Goal: Task Accomplishment & Management: Complete application form

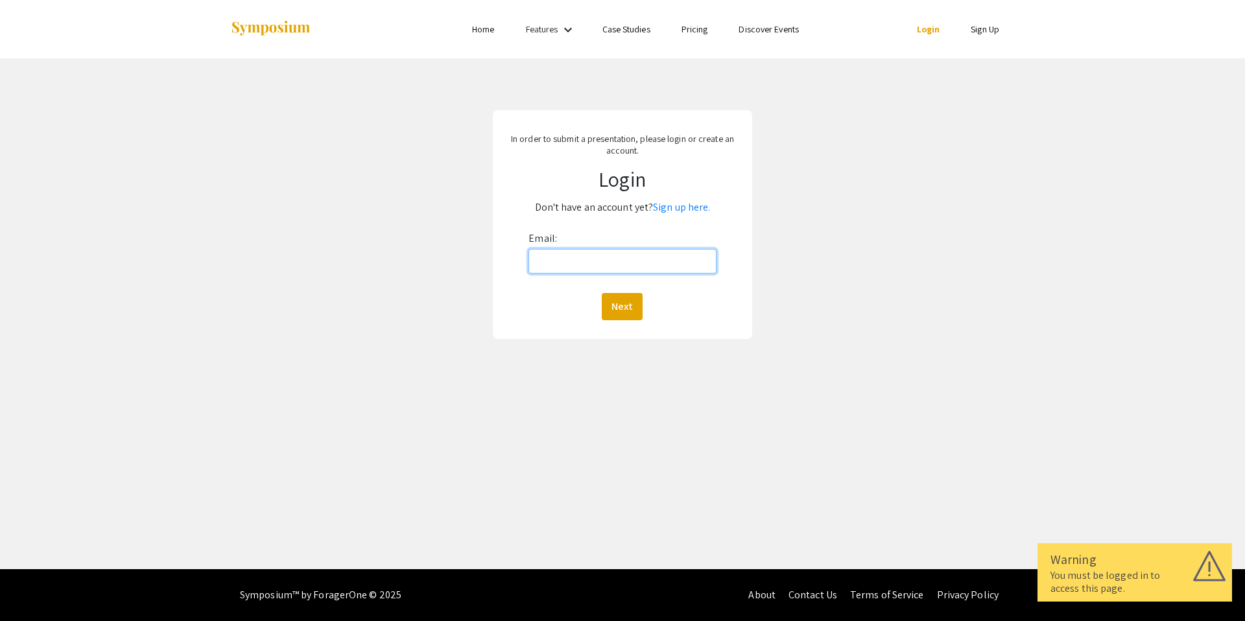
click at [571, 269] on input "Email:" at bounding box center [622, 261] width 187 height 25
click at [608, 226] on div "In order to submit a presentation, please login or create an account. Login Don…" at bounding box center [622, 224] width 259 height 229
click at [603, 250] on input "Email:" at bounding box center [622, 261] width 187 height 25
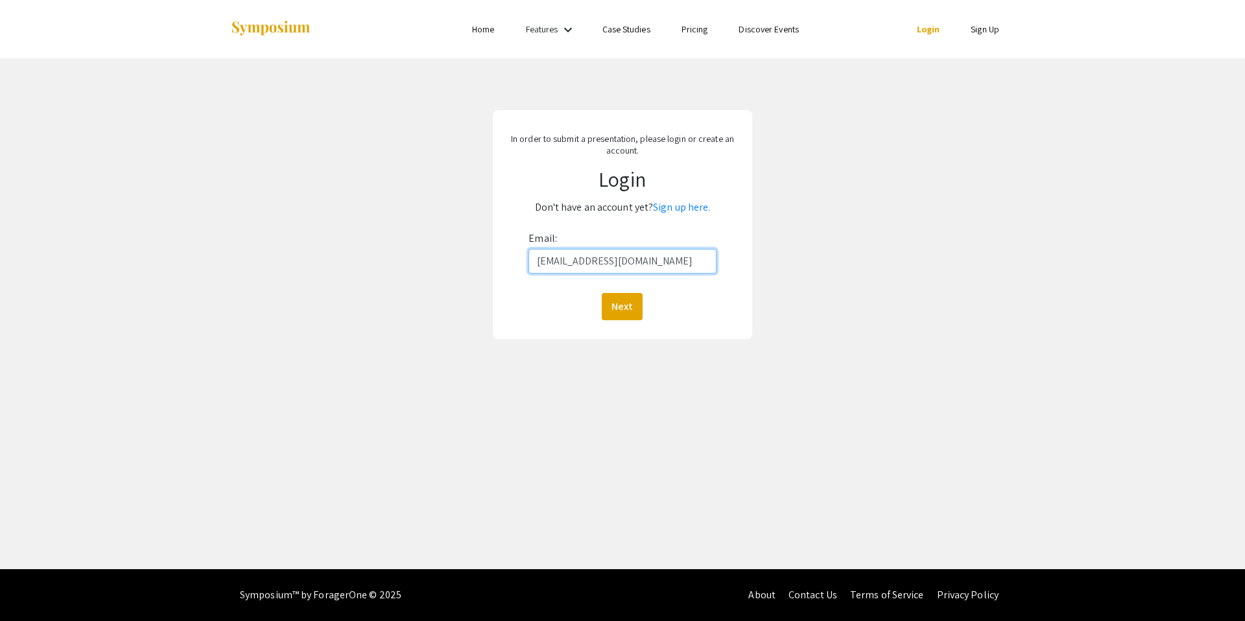
type input "[EMAIL_ADDRESS][DOMAIN_NAME]"
click at [602, 293] on button "Next" at bounding box center [622, 306] width 41 height 27
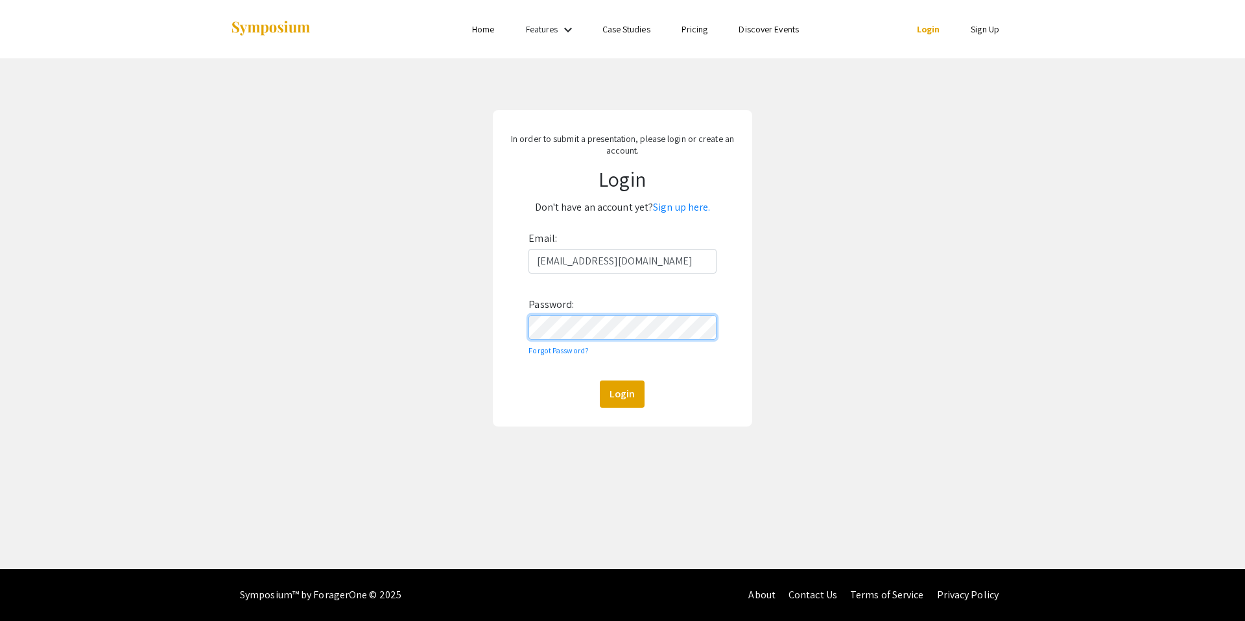
click at [600, 381] on button "Login" at bounding box center [622, 394] width 45 height 27
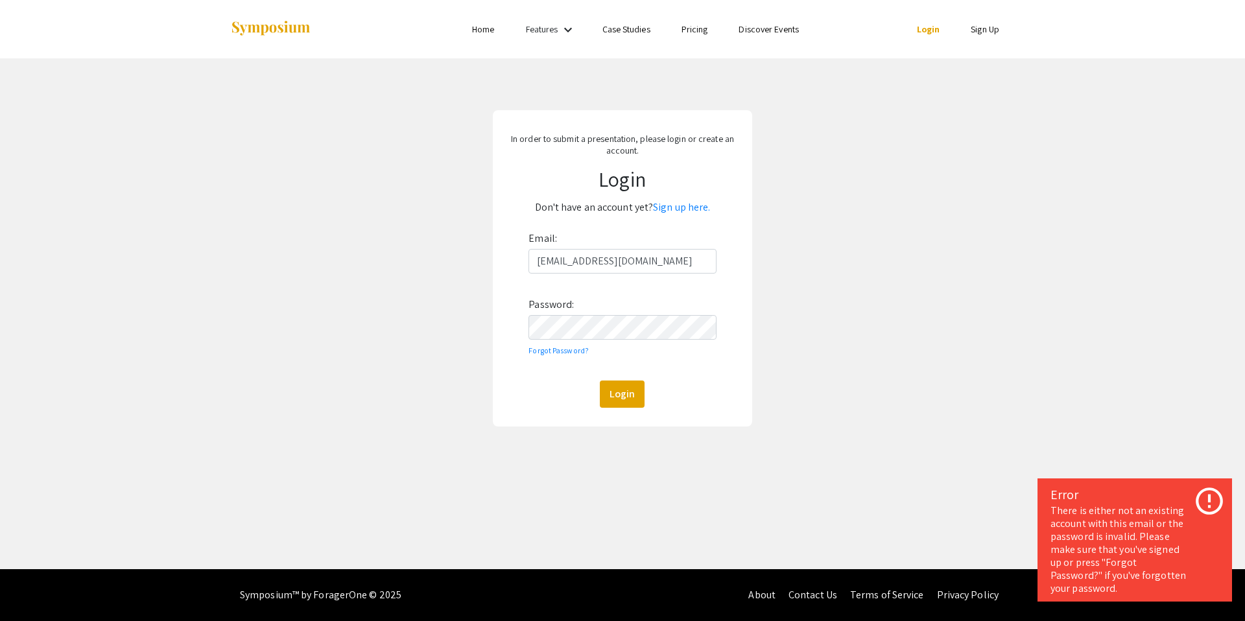
click at [668, 215] on p "Don't have an account yet? Sign up here." at bounding box center [622, 207] width 235 height 21
click at [669, 211] on link "Sign up here." at bounding box center [681, 207] width 57 height 14
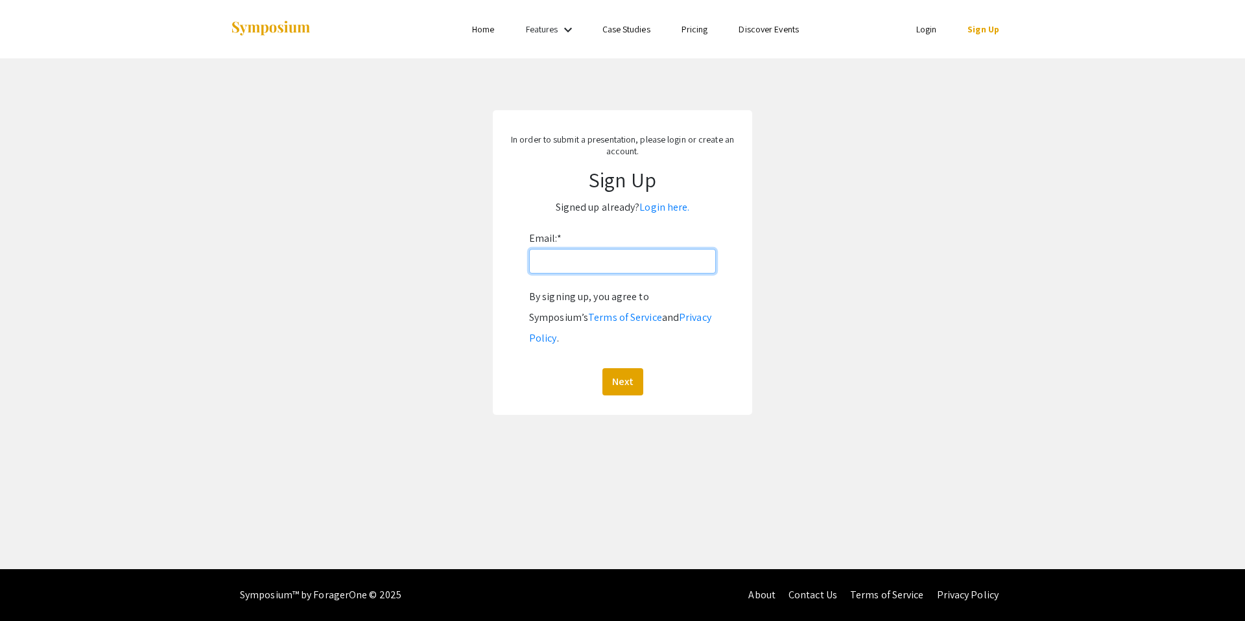
click at [601, 250] on input "Email: *" at bounding box center [622, 261] width 187 height 25
type input "[EMAIL_ADDRESS][DOMAIN_NAME]"
click at [603, 368] on button "Next" at bounding box center [623, 381] width 41 height 27
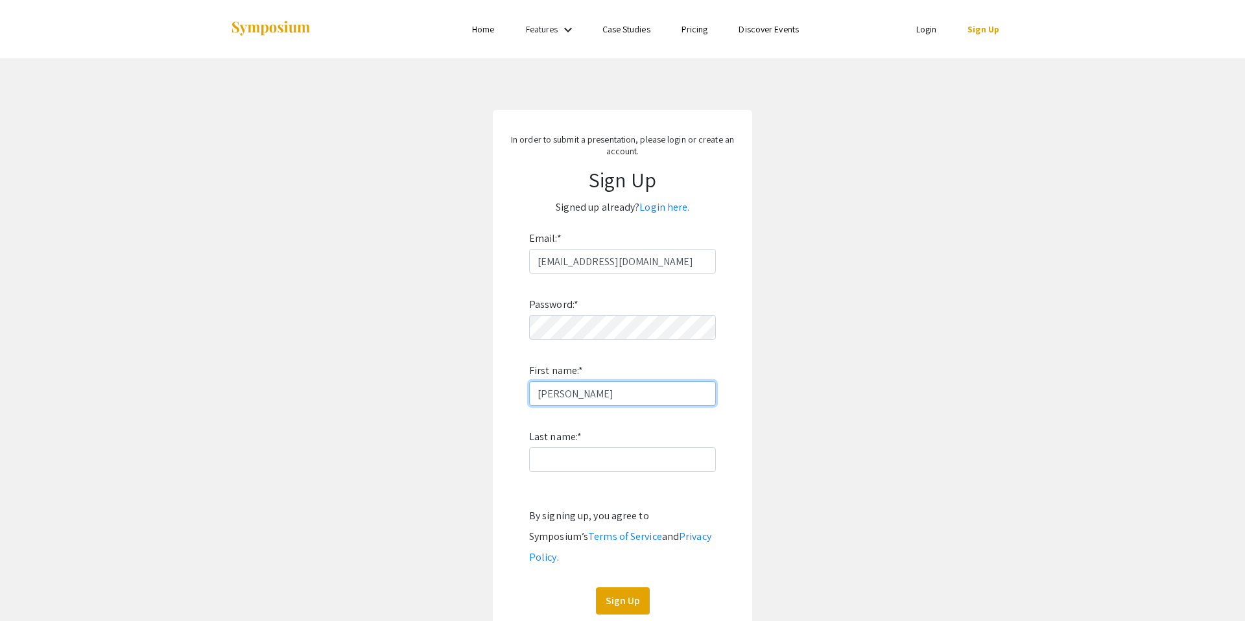
type input "Karim"
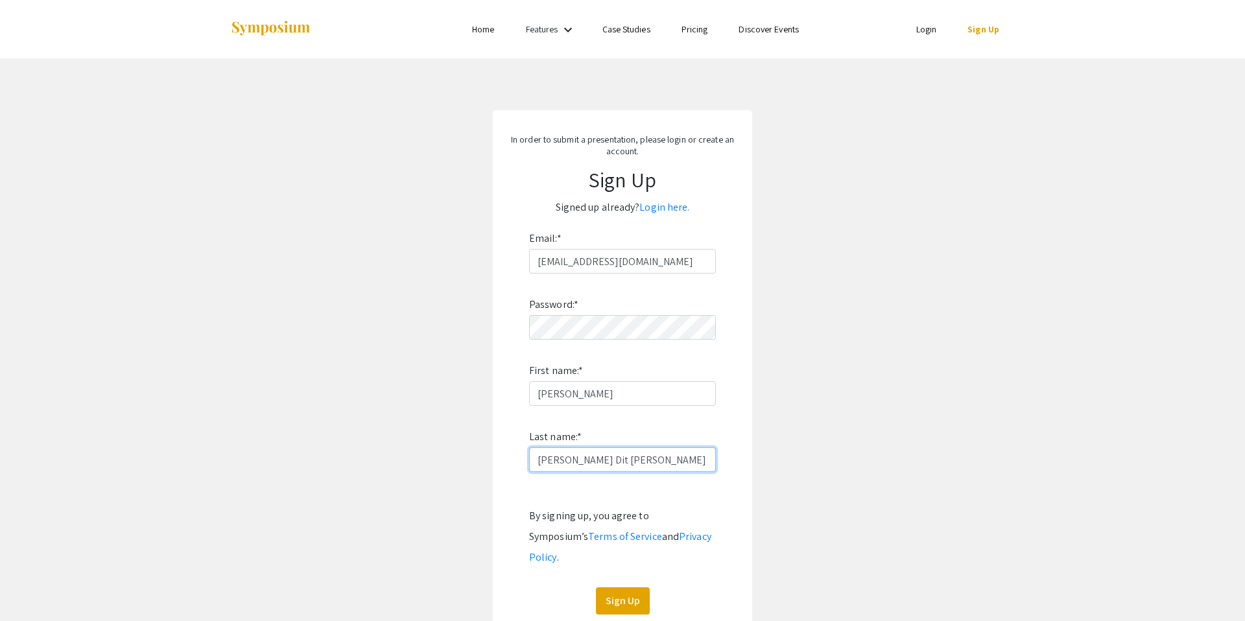
type input "Ibrahim Dit Nasrallah"
click button "Sign Up" at bounding box center [623, 601] width 54 height 27
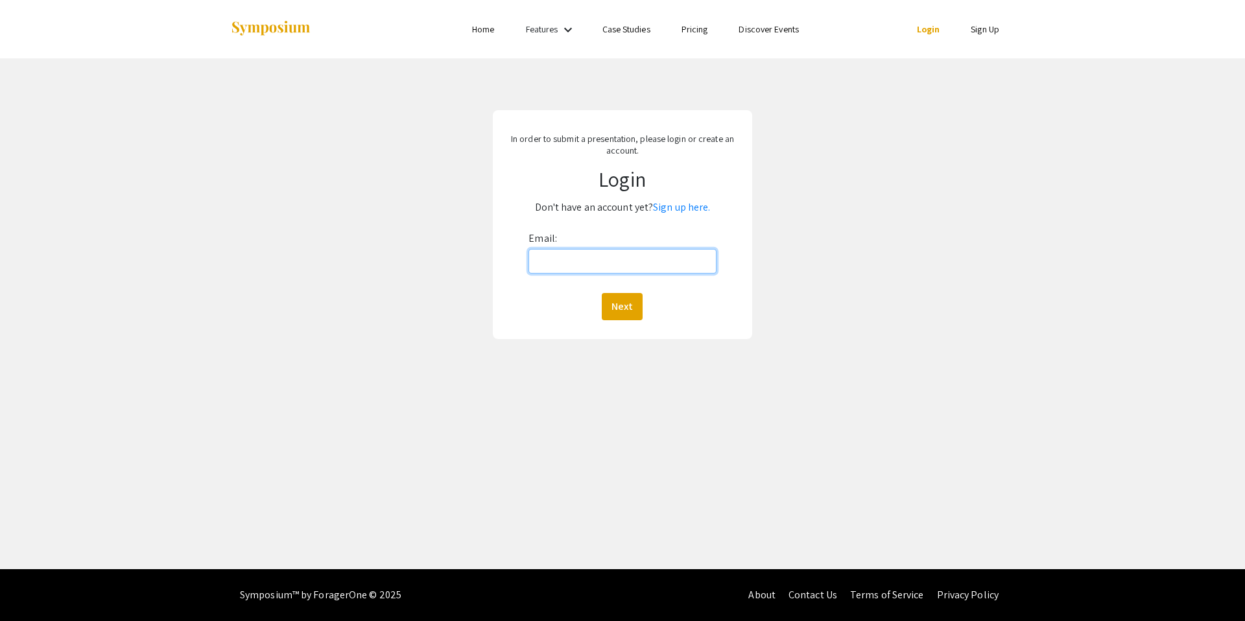
click at [643, 261] on input "Email:" at bounding box center [622, 261] width 187 height 25
type input "[EMAIL_ADDRESS][DOMAIN_NAME]"
click at [602, 293] on button "Next" at bounding box center [622, 306] width 41 height 27
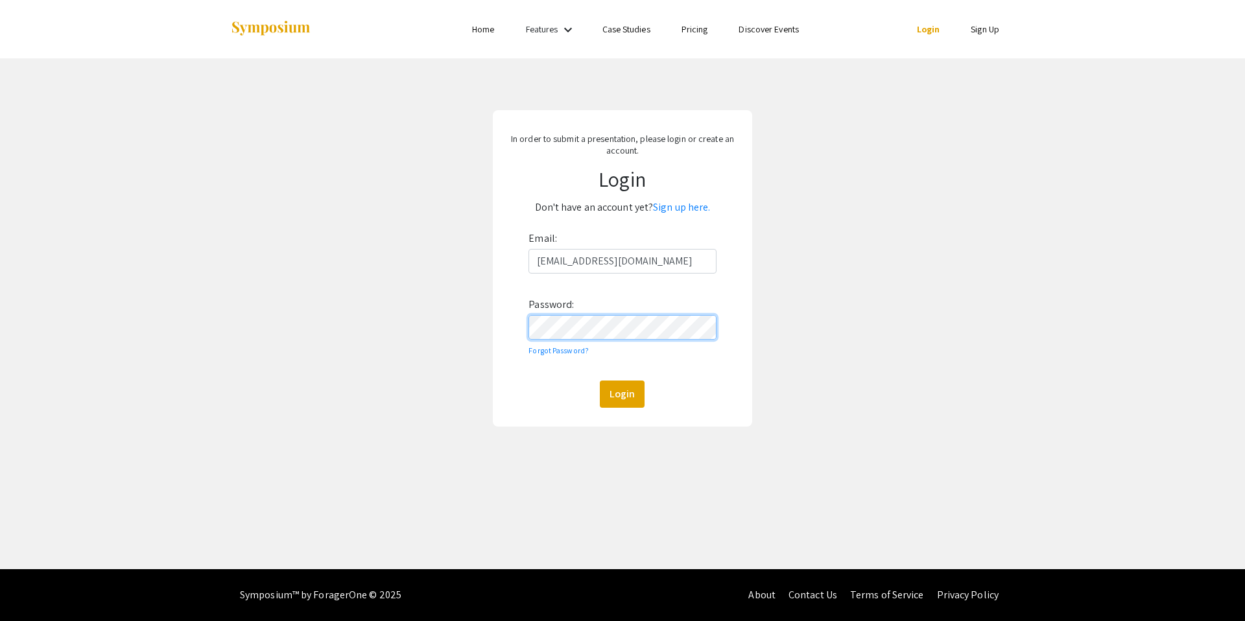
click at [600, 381] on button "Login" at bounding box center [622, 394] width 45 height 27
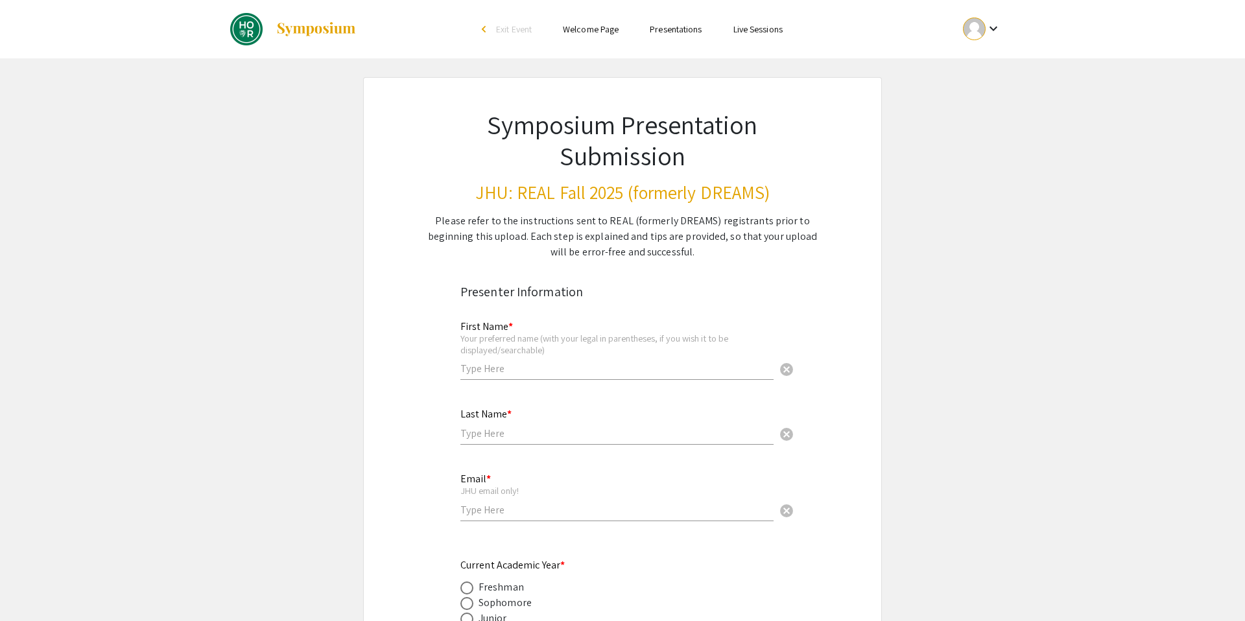
click at [538, 378] on div "First Name * Your preferred name (with your legal in parentheses, if you wish i…" at bounding box center [617, 344] width 313 height 72
click at [536, 375] on input "text" at bounding box center [617, 369] width 313 height 14
type input "[PERSON_NAME]"
type input "[PERSON_NAME] Dit [PERSON_NAME]"
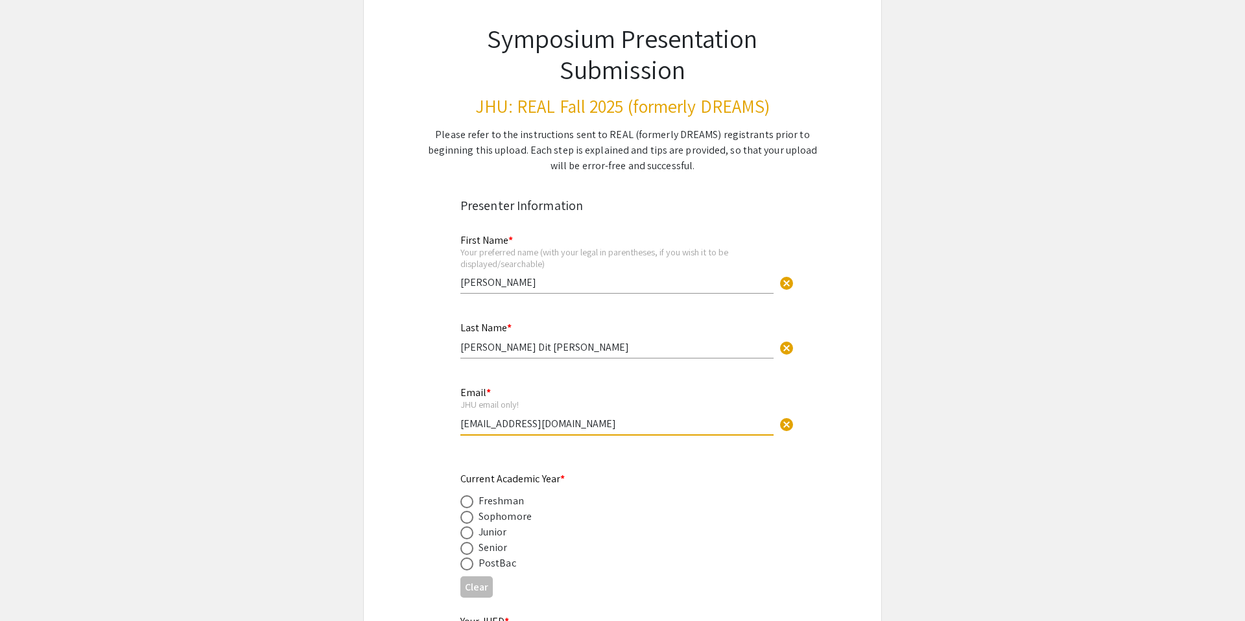
scroll to position [242, 0]
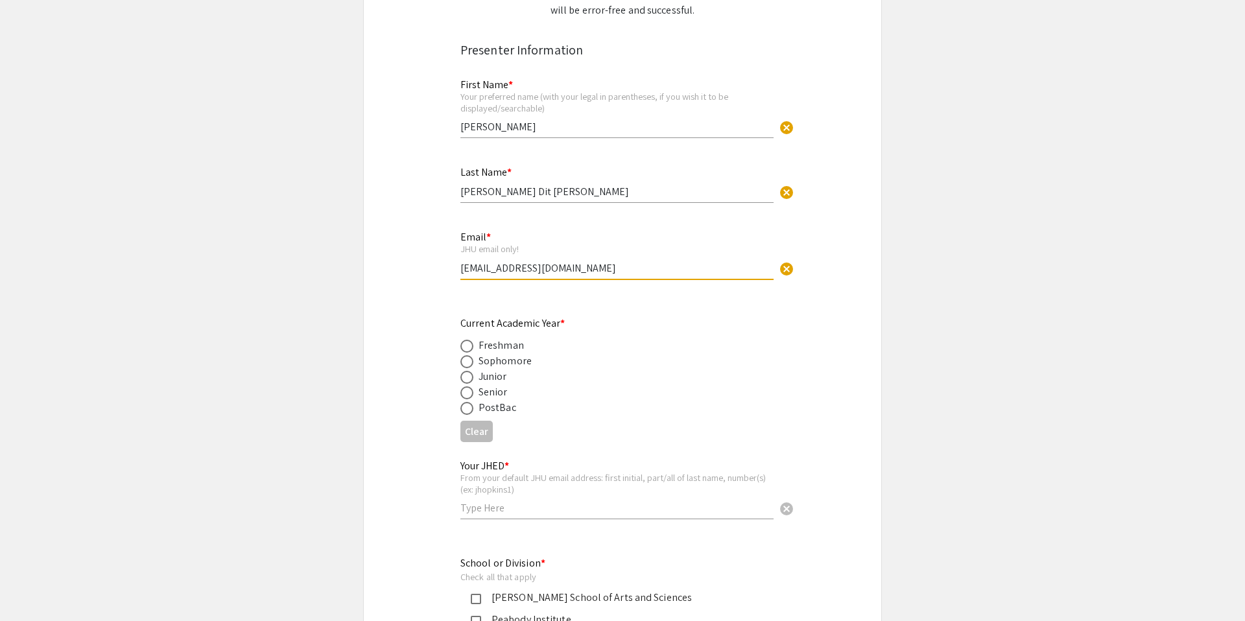
type input "[EMAIL_ADDRESS][DOMAIN_NAME]"
click at [464, 396] on span at bounding box center [467, 393] width 13 height 13
click at [464, 396] on input "radio" at bounding box center [467, 393] width 13 height 13
radio input "true"
click at [482, 512] on input "text" at bounding box center [617, 508] width 313 height 14
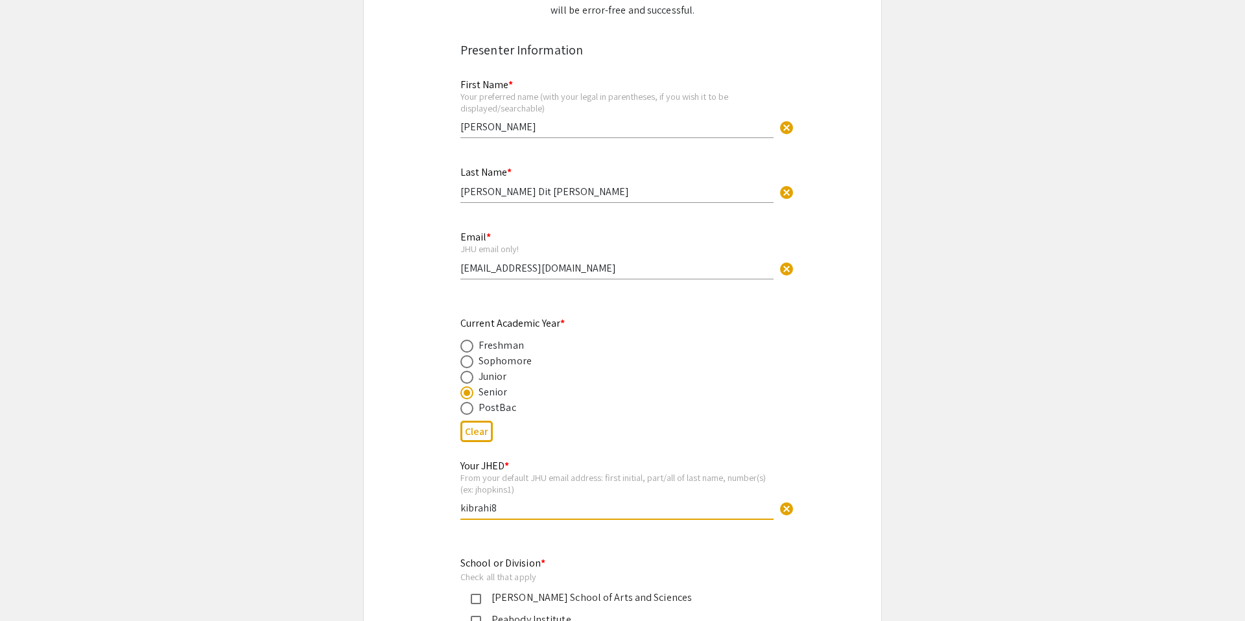
scroll to position [439, 0]
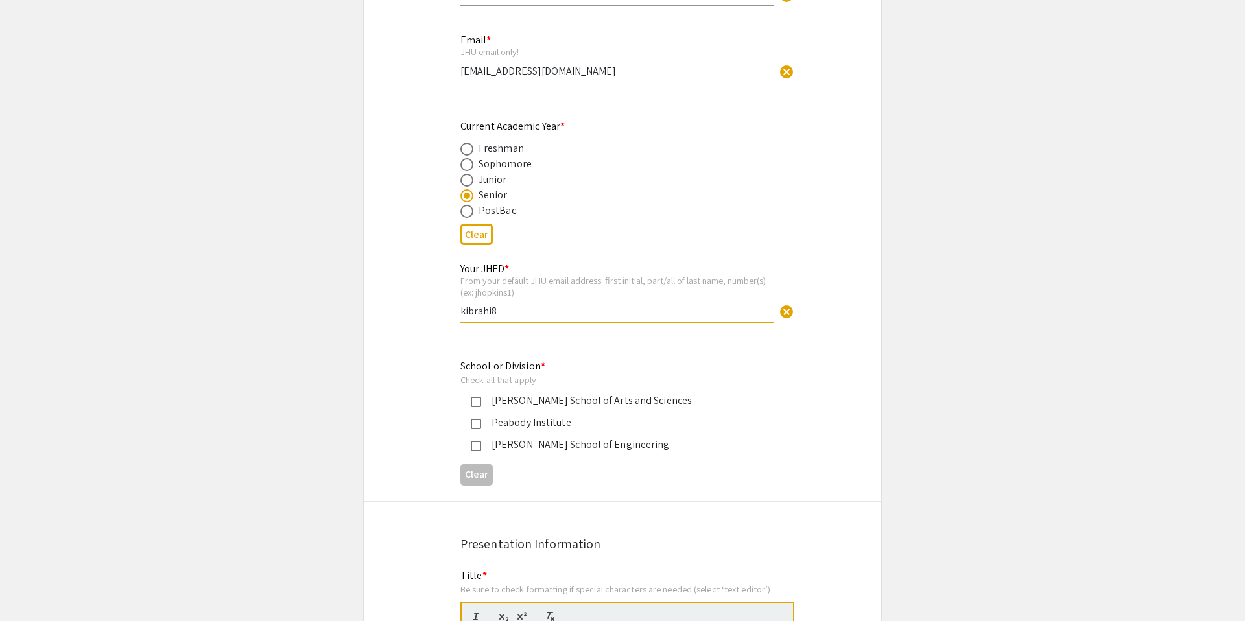
type input "kibrahi8"
click at [468, 176] on span at bounding box center [467, 180] width 13 height 13
click at [468, 176] on input "radio" at bounding box center [467, 180] width 13 height 13
radio input "true"
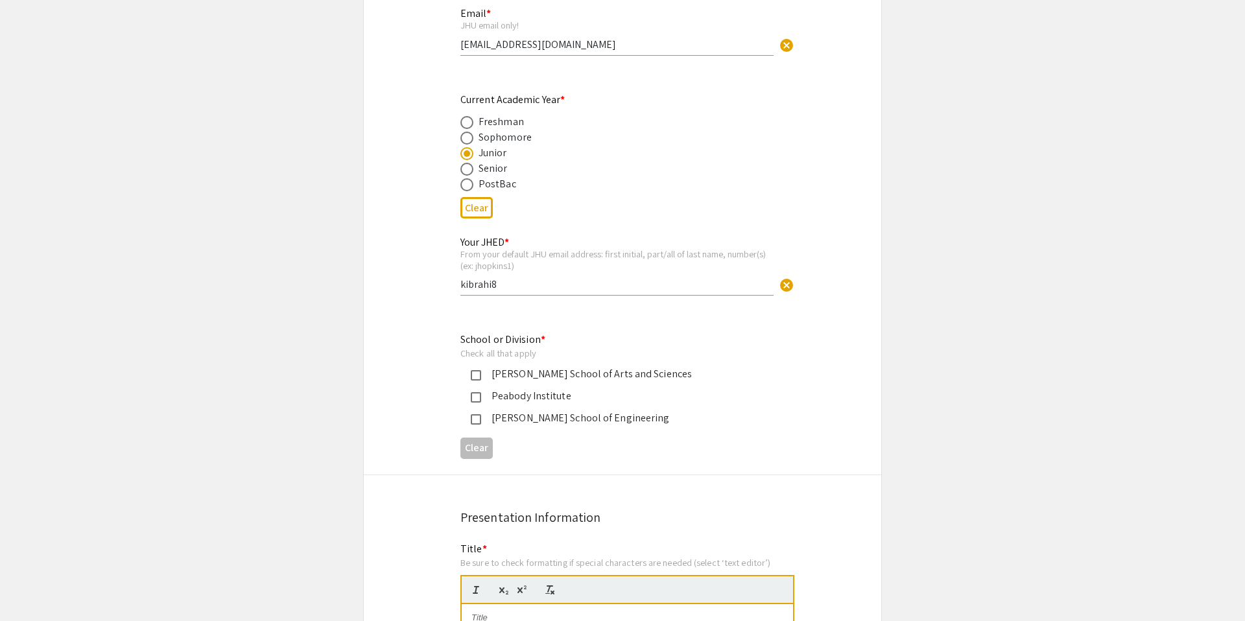
click at [468, 372] on div "Krieger School of Arts and Sciences" at bounding box center [613, 374] width 304 height 16
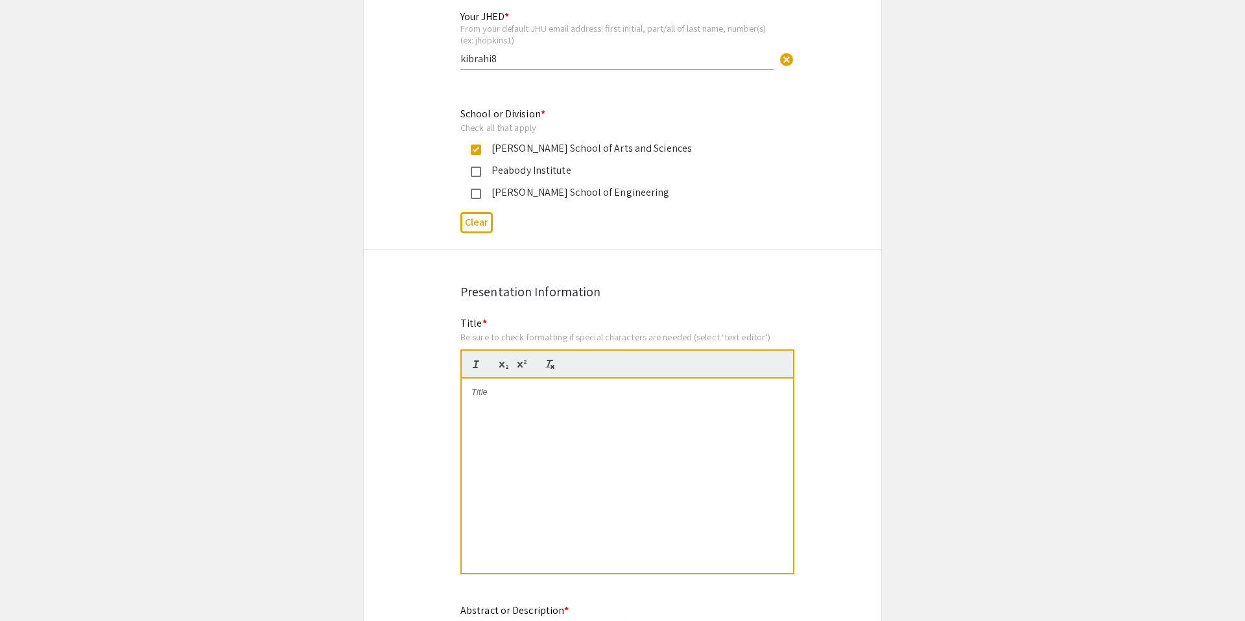
click at [514, 453] on div at bounding box center [627, 476] width 331 height 195
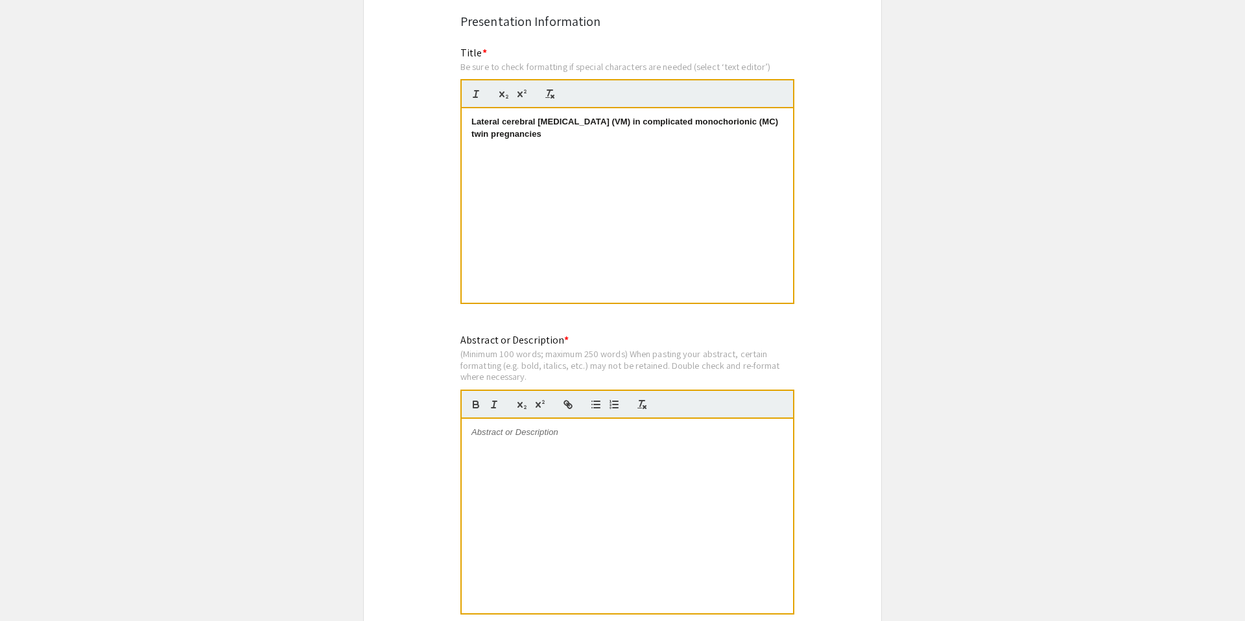
scroll to position [968, 0]
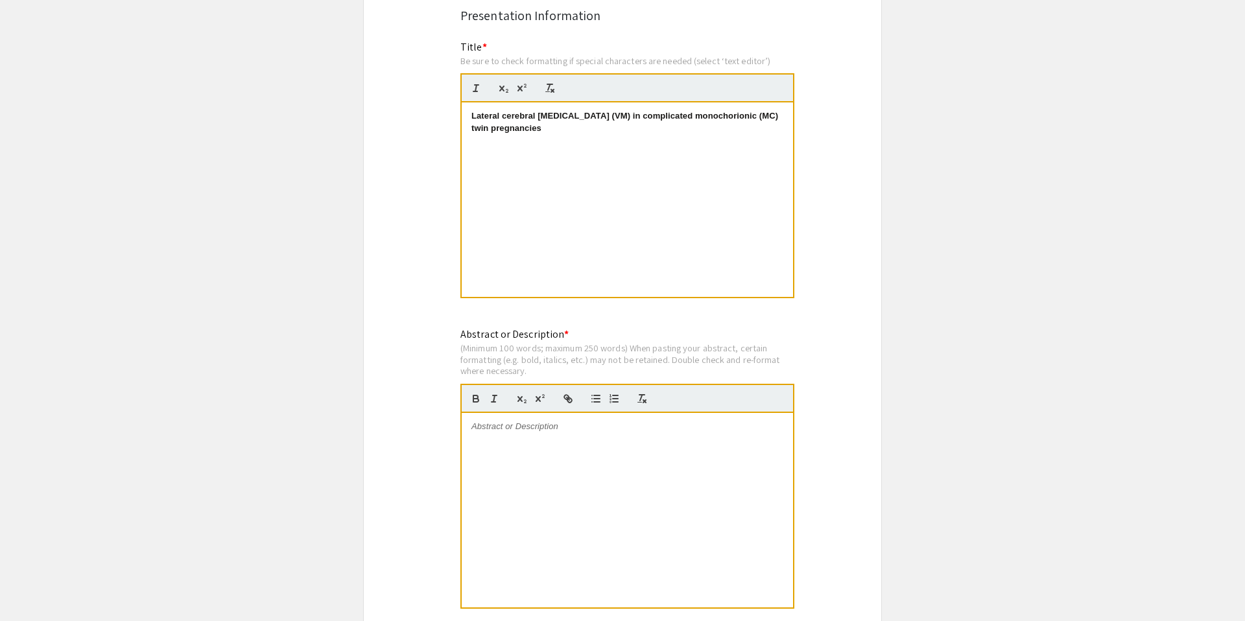
click at [598, 461] on div at bounding box center [627, 510] width 331 height 195
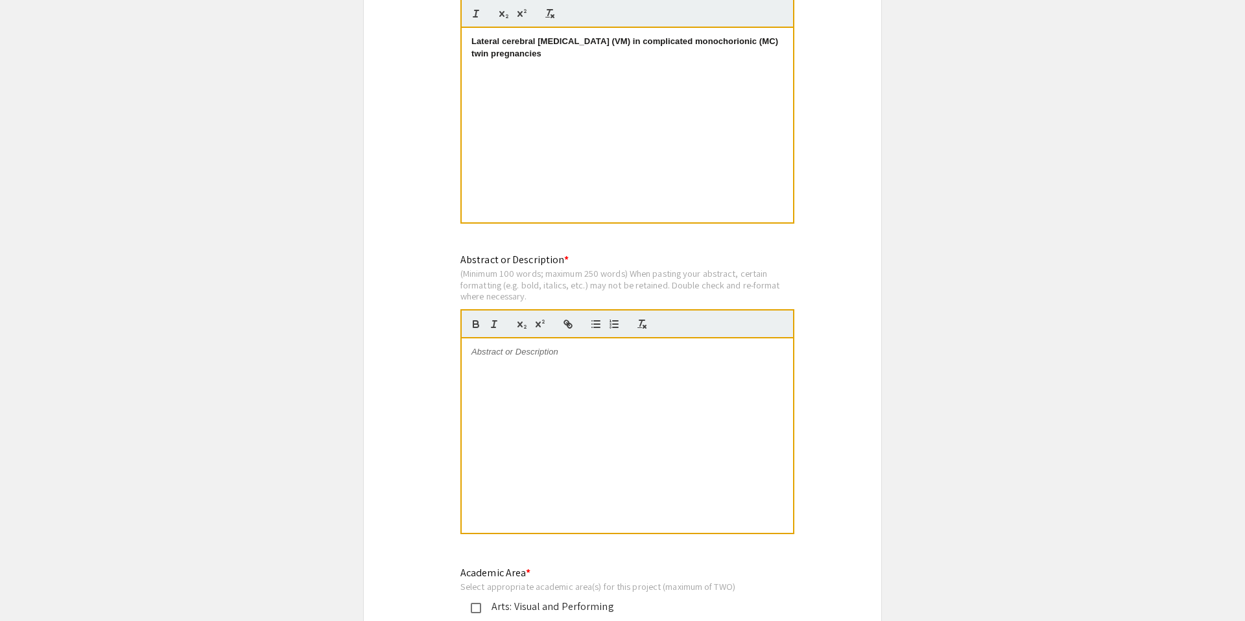
scroll to position [1195, 0]
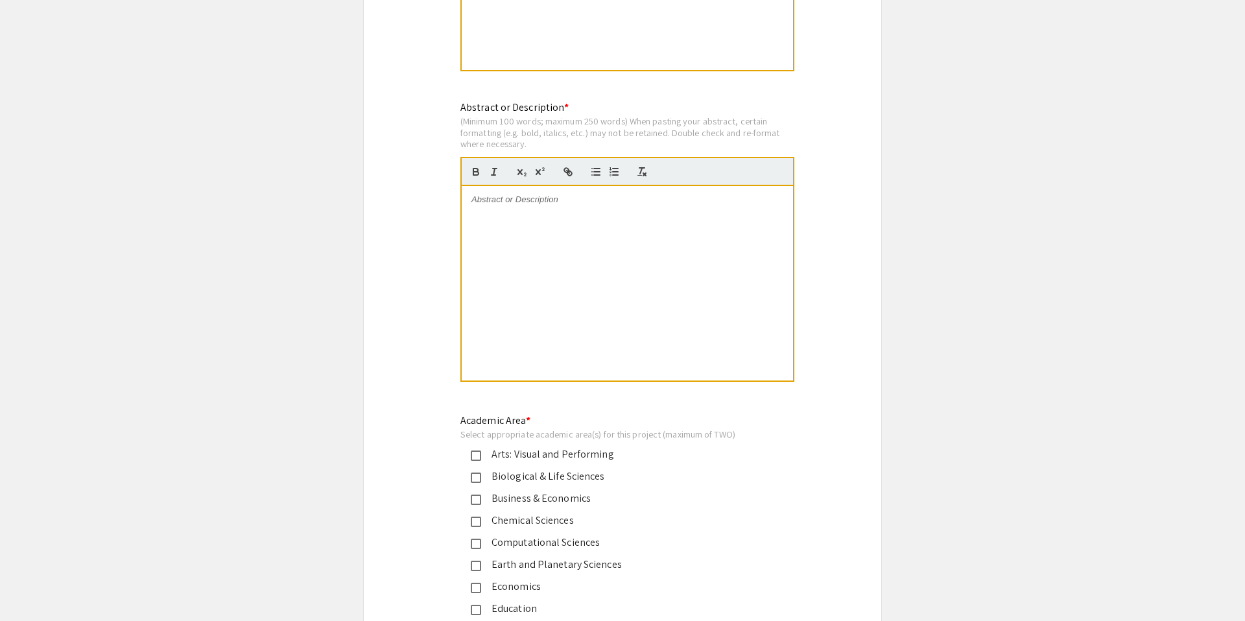
click at [592, 221] on div at bounding box center [627, 283] width 331 height 195
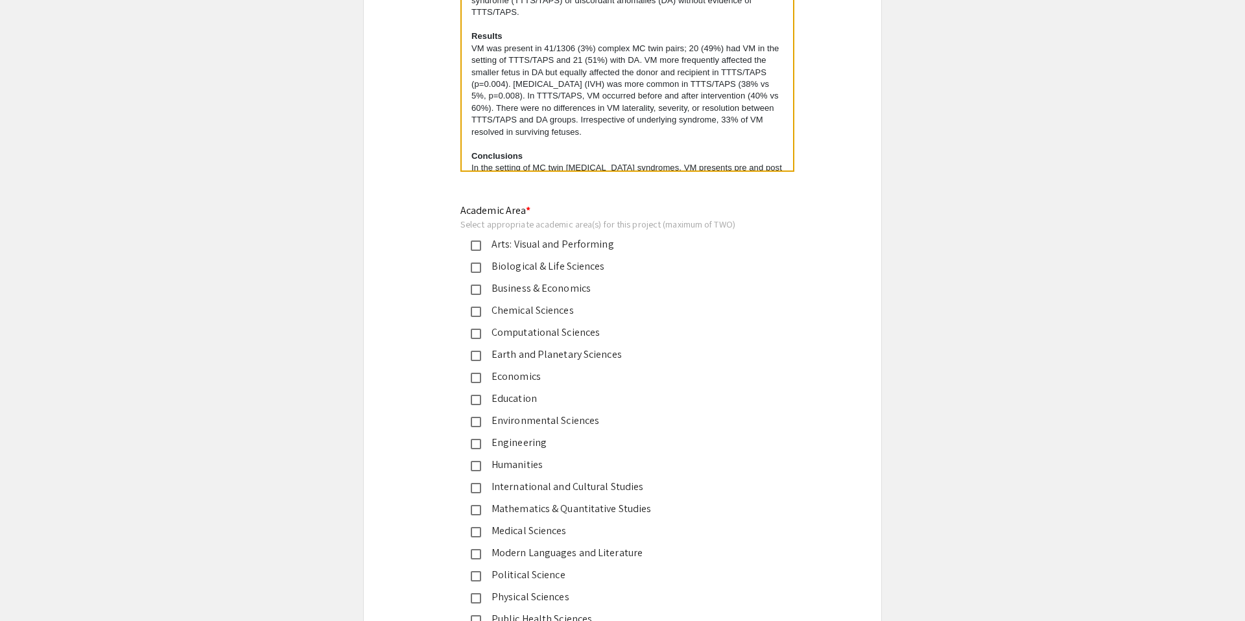
scroll to position [1521, 0]
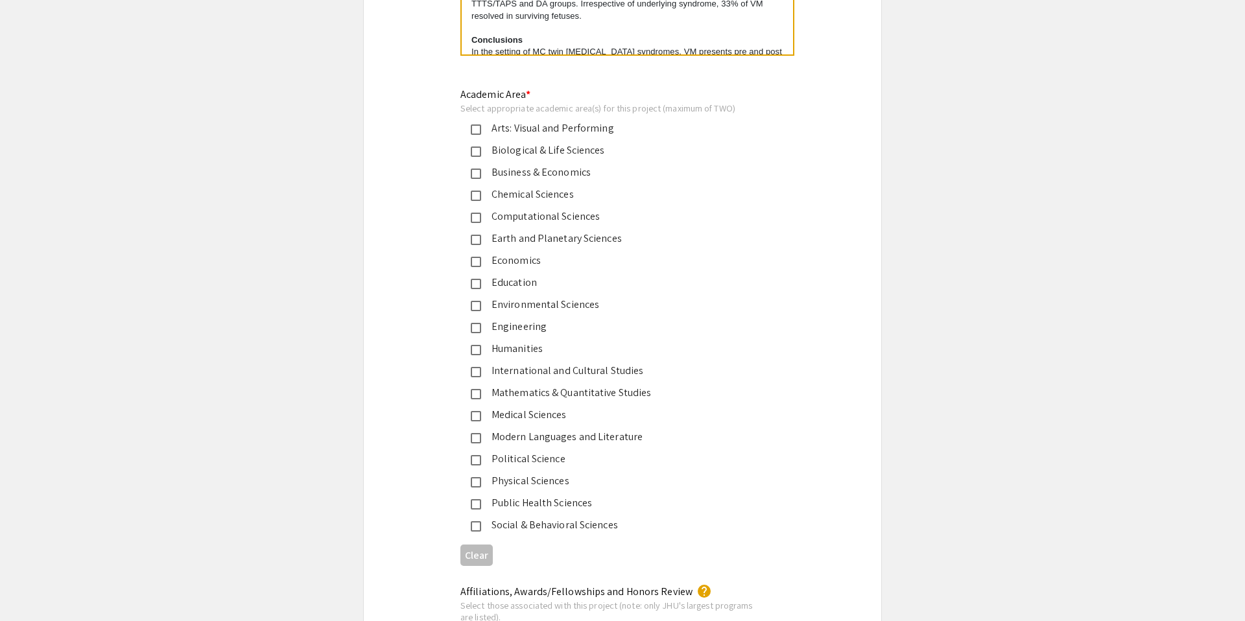
click at [522, 407] on mat-selection-list "Arts: Visual and Performing Biological & Life Sciences Business & Economics Che…" at bounding box center [613, 327] width 304 height 413
click at [520, 413] on div "Medical Sciences" at bounding box center [617, 415] width 272 height 16
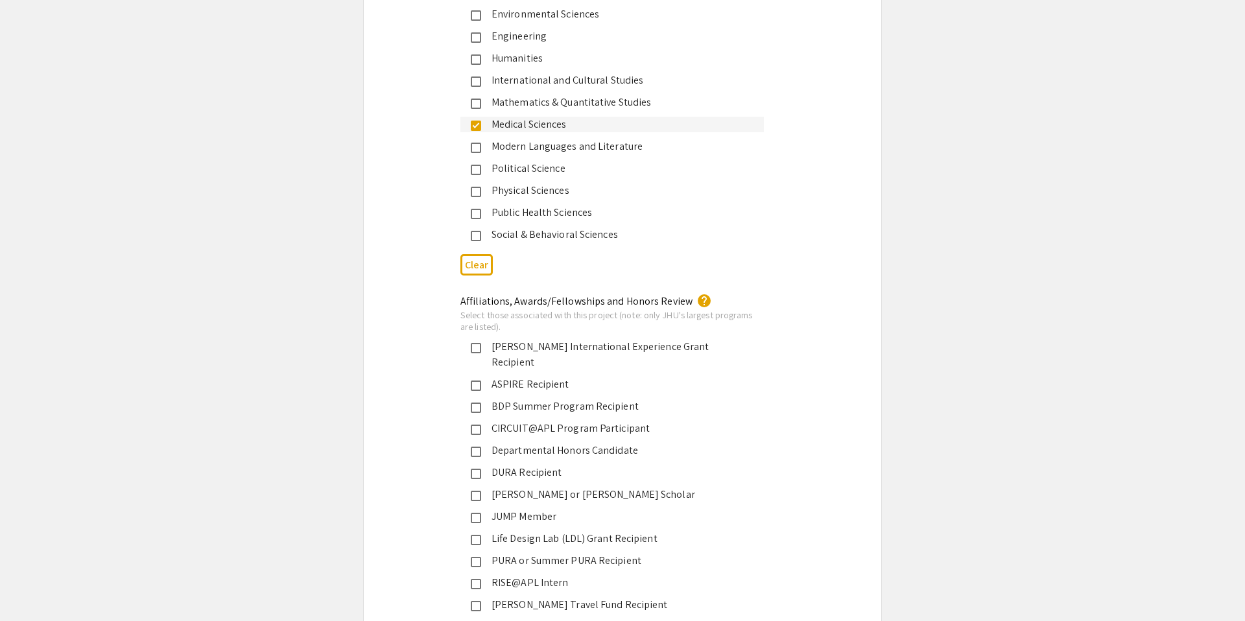
scroll to position [1894, 0]
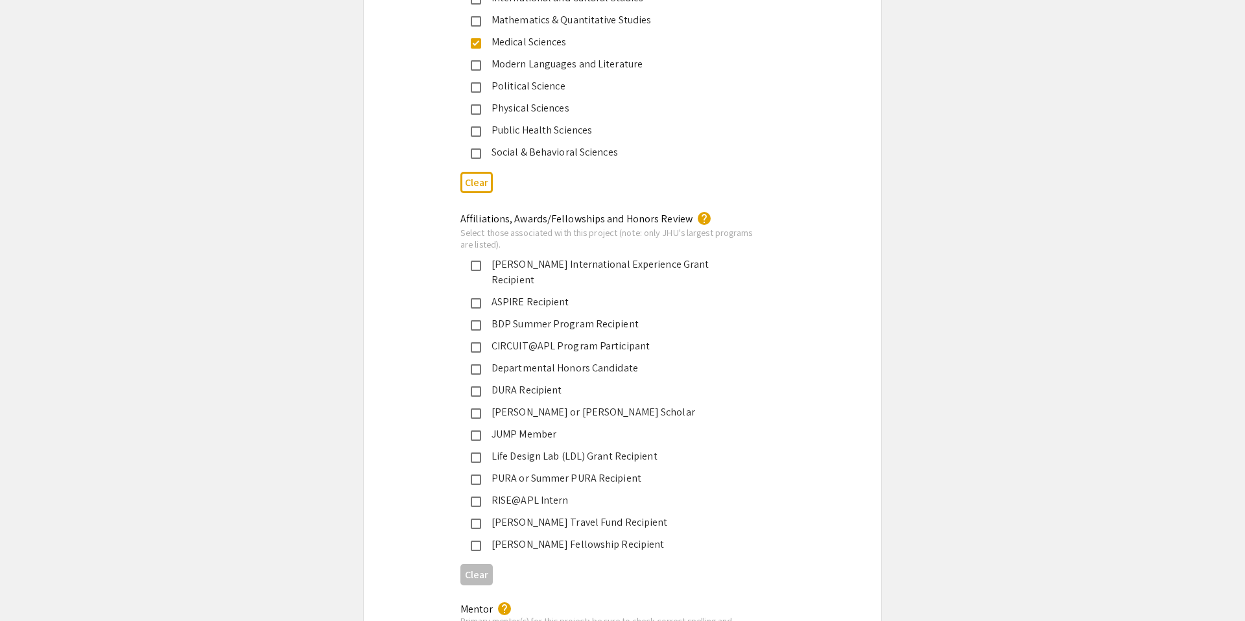
click at [477, 365] on mat-pseudo-checkbox at bounding box center [476, 370] width 10 height 10
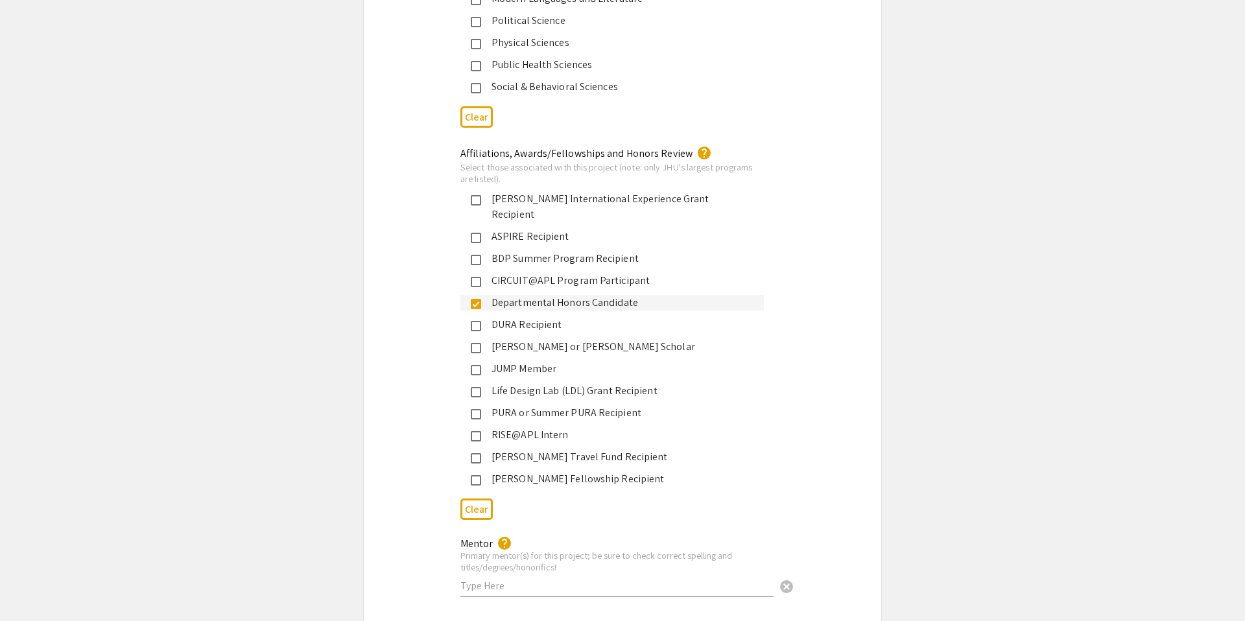
scroll to position [1965, 0]
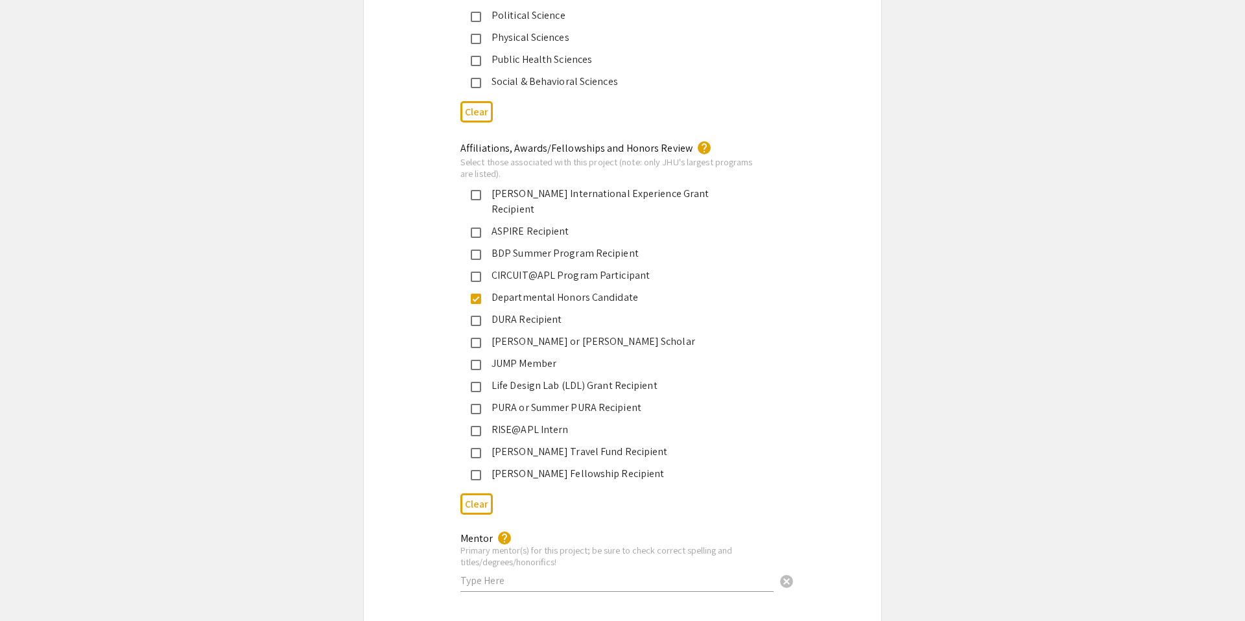
click at [388, 501] on div "Affiliations, Awards/Fellowships and Honors Review help Select those associated…" at bounding box center [623, 330] width 518 height 379
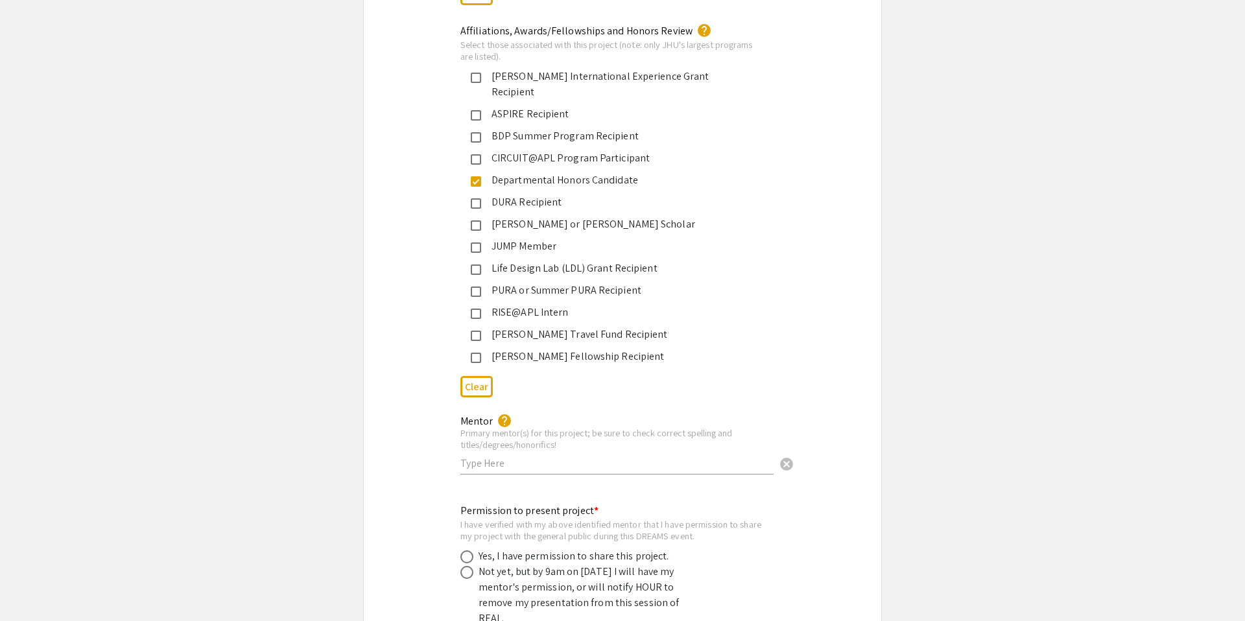
scroll to position [2086, 0]
click at [513, 453] on input "text" at bounding box center [617, 460] width 313 height 14
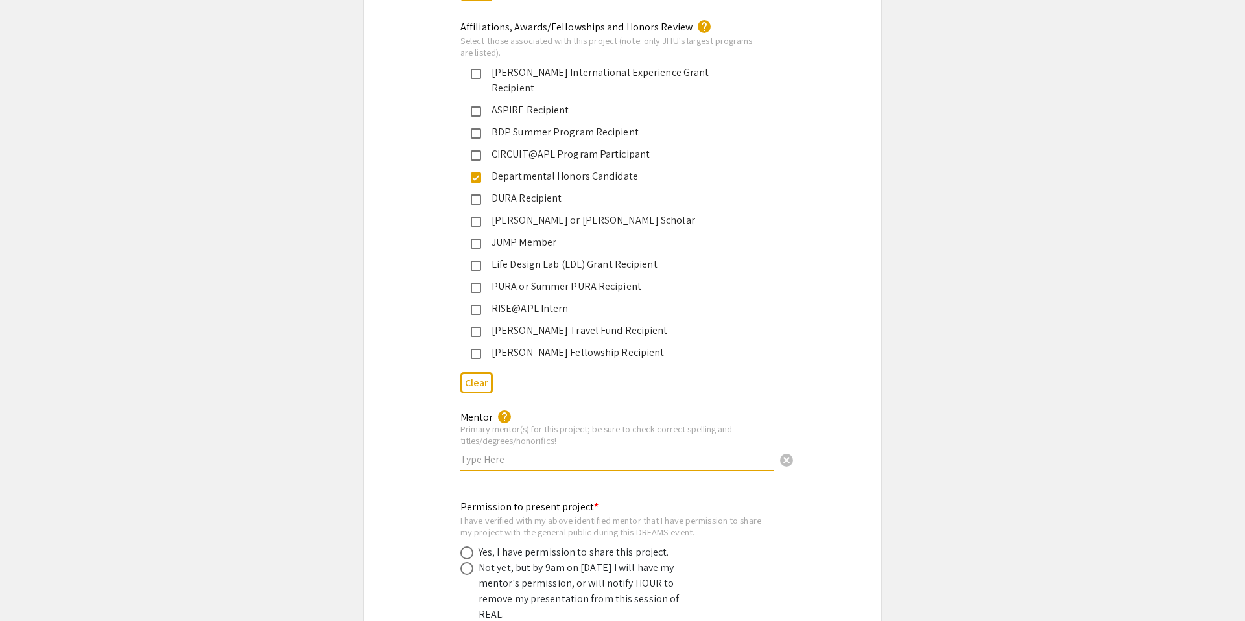
type input "F"
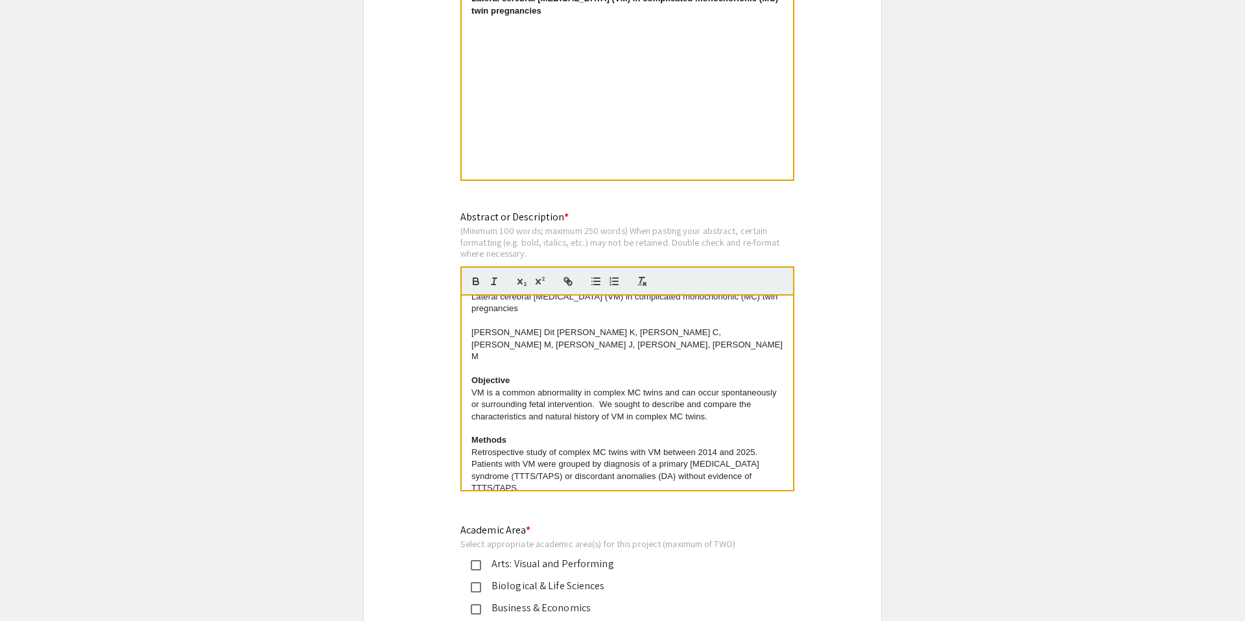
scroll to position [0, 0]
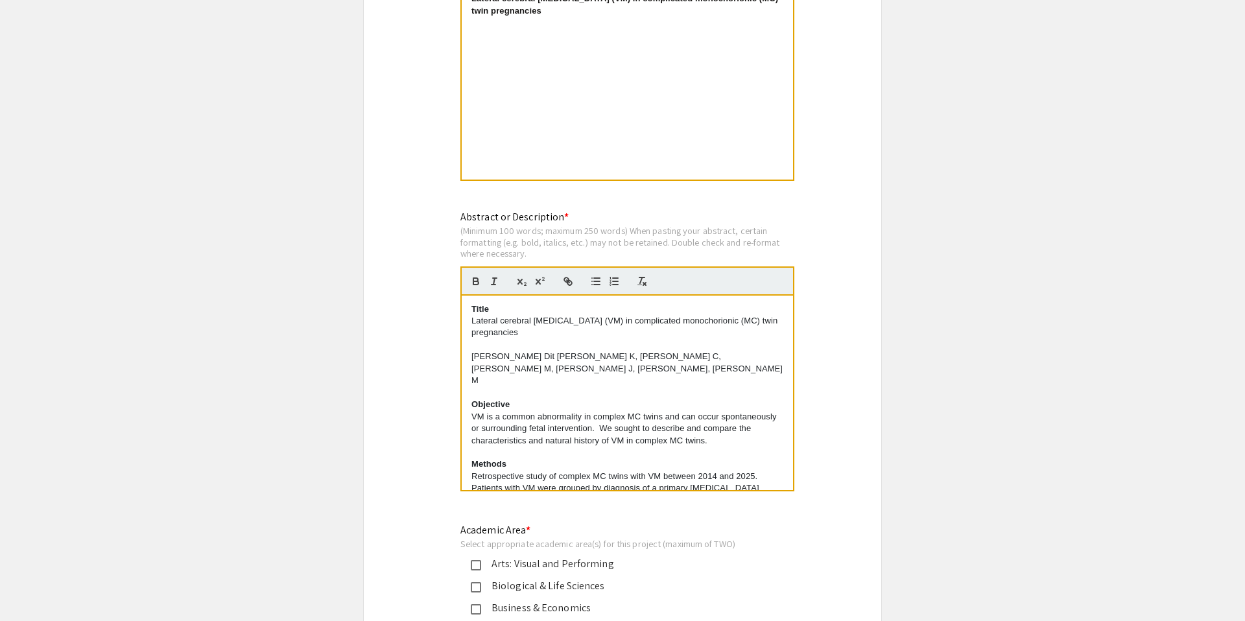
click at [501, 363] on p "Ibrahim Dit Nasrallah K, Shantz C, Kush M, Miller J, Baschat AA, Rosner M" at bounding box center [628, 369] width 312 height 36
copy p "Ibrahim Dit Nasrallah K, Shantz C, Kush M, Miller J, Baschat AA, Rosner M"
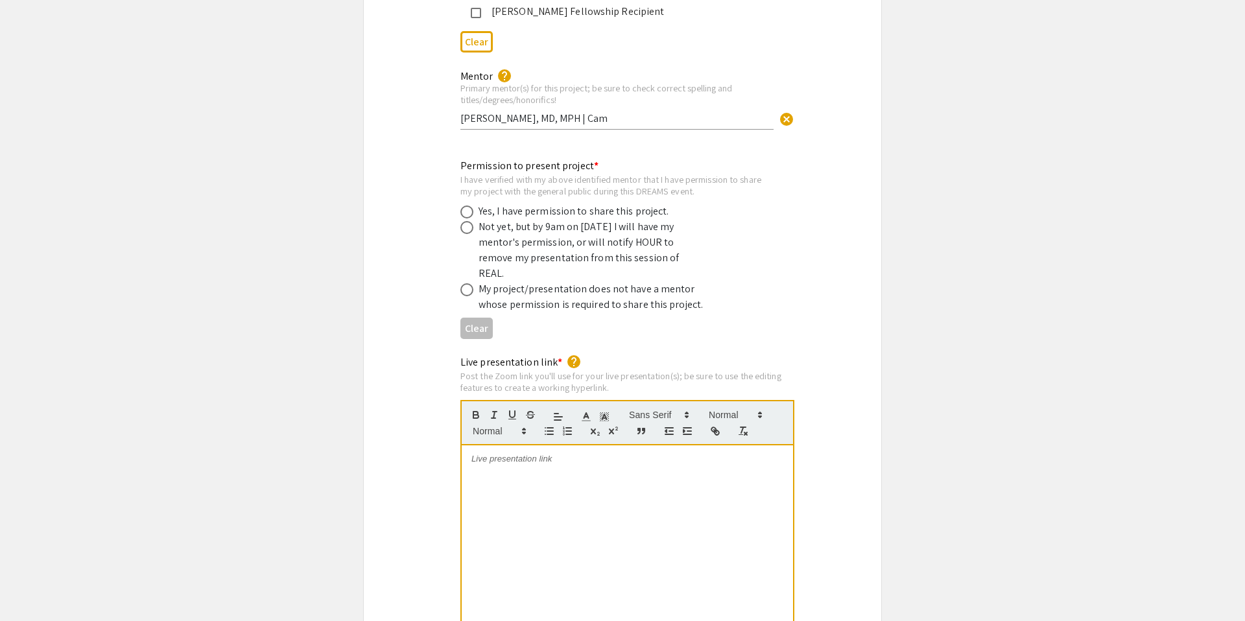
scroll to position [2437, 0]
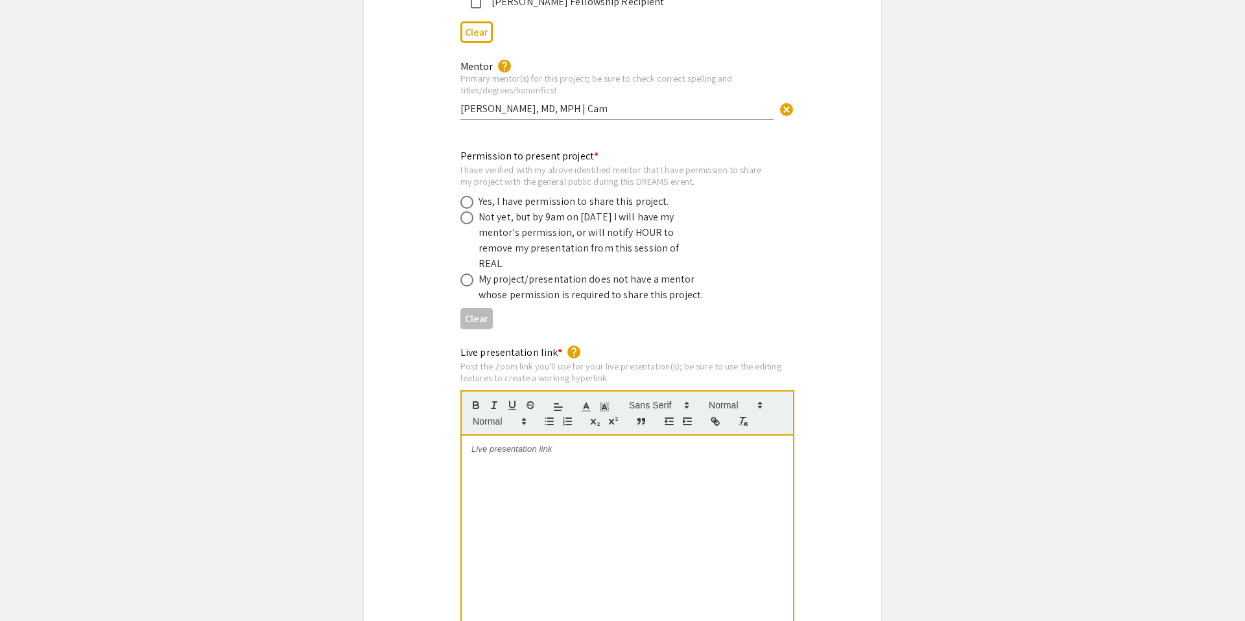
click at [529, 104] on div "Mentor help Primary mentor(s) for this project; be sure to check correct spelli…" at bounding box center [617, 84] width 313 height 72
click at [529, 102] on input "Mara Rosner, MD, MPH | Cam" at bounding box center [617, 109] width 313 height 14
paste input "Ibrahim Dit Nasrallah K, Shantz C, Kush M, Miller J, Baschat AA, Rosner M"
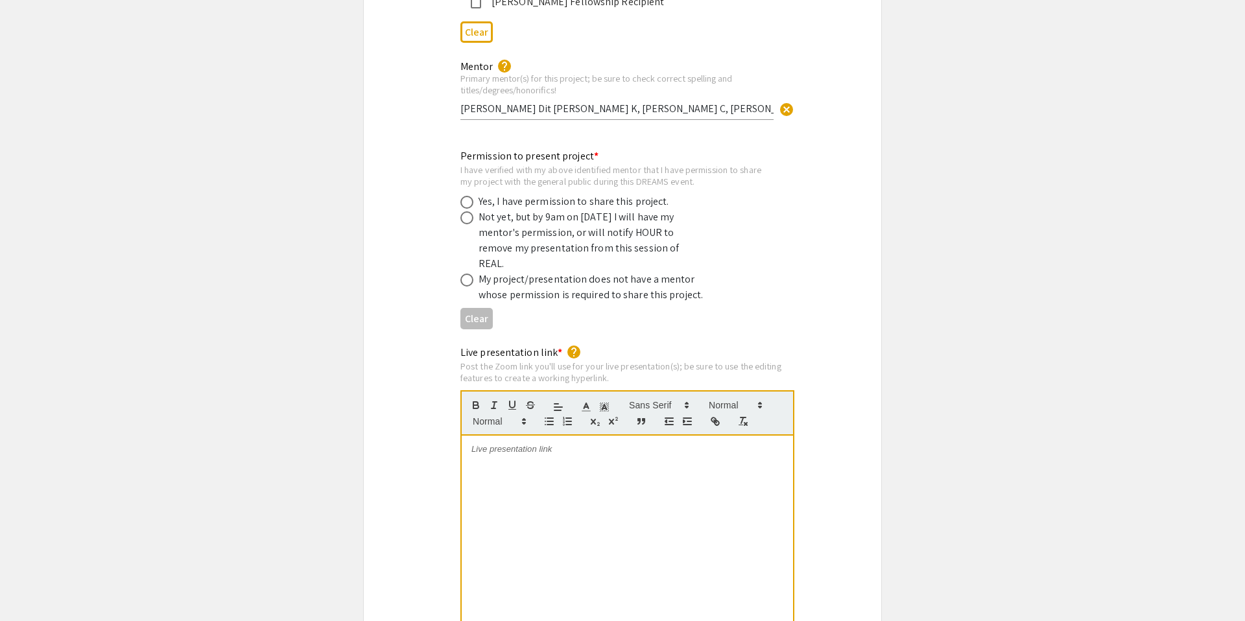
click at [392, 138] on div "Permission to present project * I have verified with my above identified mentor…" at bounding box center [623, 237] width 518 height 199
drag, startPoint x: 564, startPoint y: 97, endPoint x: 447, endPoint y: 97, distance: 117.4
click at [447, 97] on div "Mentor help Primary mentor(s) for this project; be sure to check correct spelli…" at bounding box center [623, 96] width 518 height 77
type input "Shantz C, Kush M, Miller J, Baschat AA, Rosner M"
click at [414, 117] on div "Mentor help Primary mentor(s) for this project; be sure to check correct spelli…" at bounding box center [623, 96] width 518 height 77
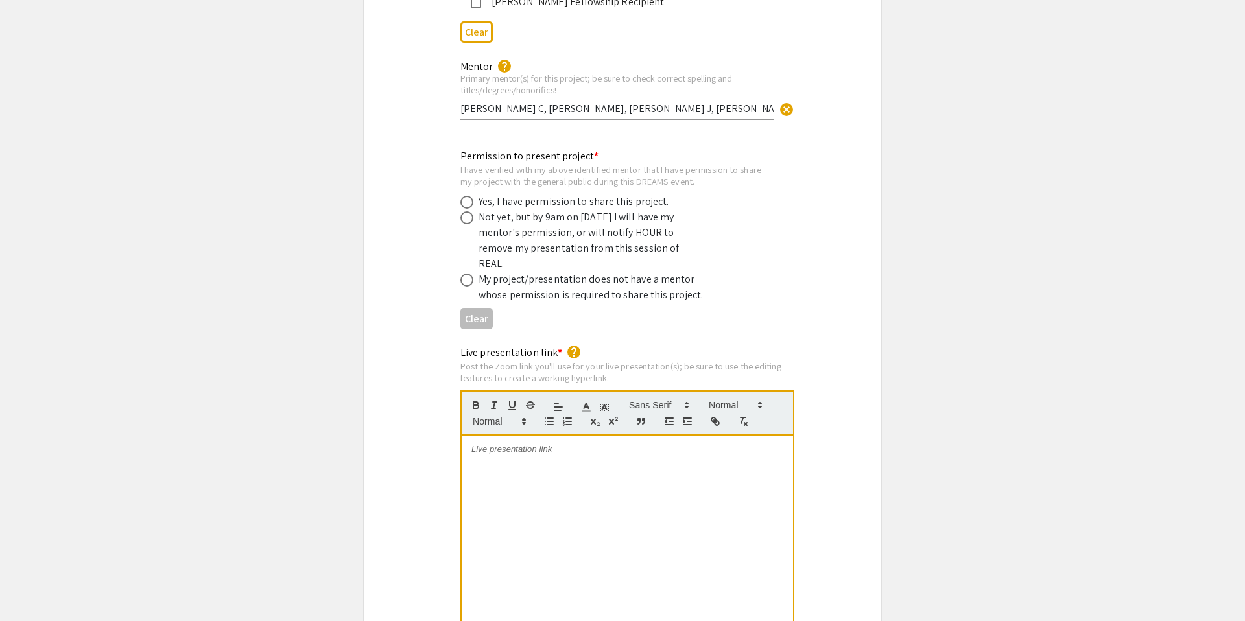
click at [496, 194] on div "Yes, I have permission to share this project." at bounding box center [574, 202] width 191 height 16
click at [468, 196] on span at bounding box center [467, 202] width 13 height 13
click at [468, 196] on input "radio" at bounding box center [467, 202] width 13 height 13
radio input "true"
click at [487, 164] on div "I have verified with my above identified mentor that I have permission to share…" at bounding box center [613, 175] width 304 height 23
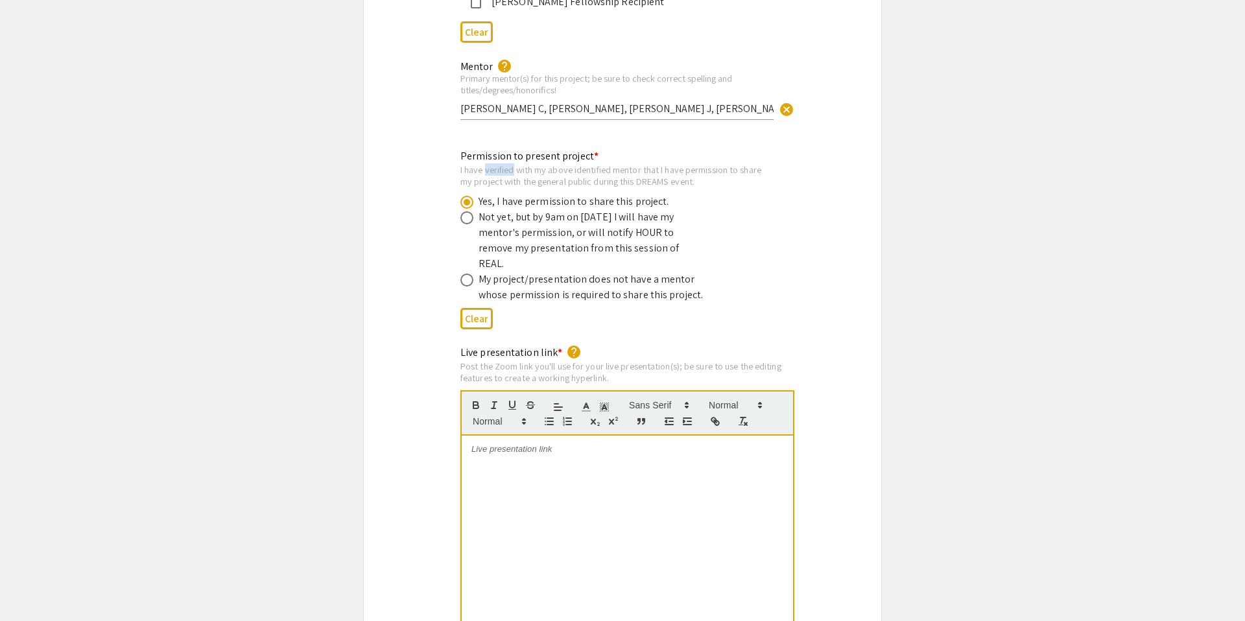
click at [487, 164] on div "I have verified with my above identified mentor that I have permission to share…" at bounding box center [613, 175] width 304 height 23
click at [508, 164] on div "I have verified with my above identified mentor that I have permission to share…" at bounding box center [613, 175] width 304 height 23
click at [503, 164] on div "I have verified with my above identified mentor that I have permission to share…" at bounding box center [613, 175] width 304 height 23
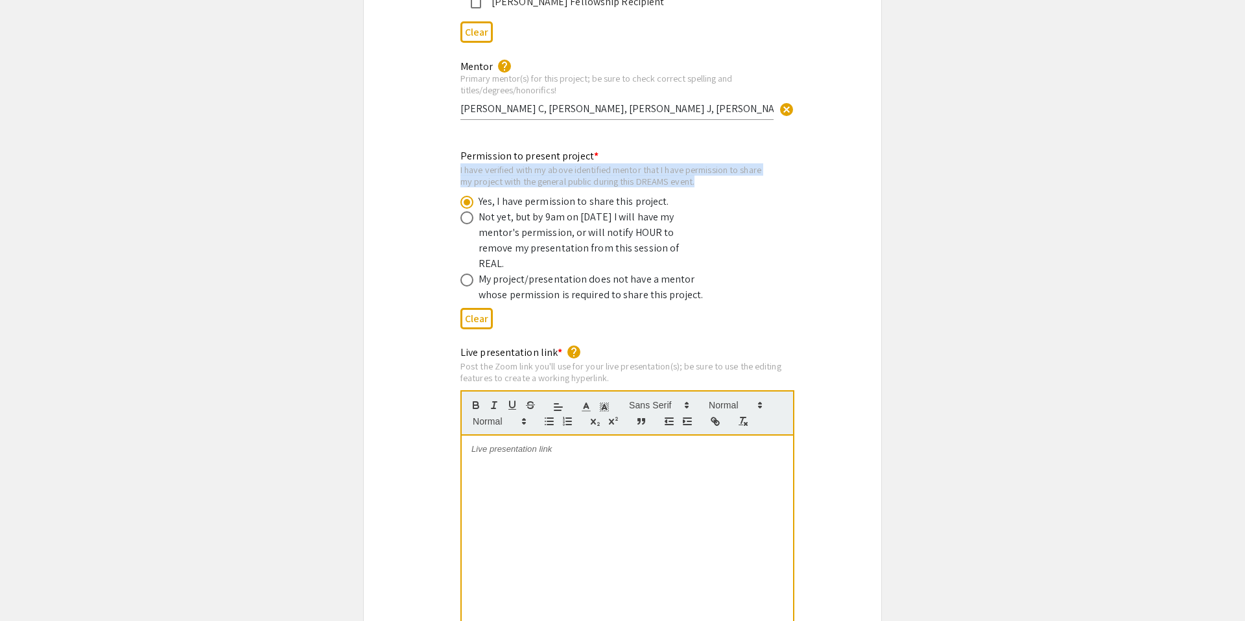
click at [503, 164] on div "I have verified with my above identified mentor that I have permission to share…" at bounding box center [613, 175] width 304 height 23
click at [480, 164] on div "I have verified with my above identified mentor that I have permission to share…" at bounding box center [613, 175] width 304 height 23
click at [487, 164] on div "I have verified with my above identified mentor that I have permission to share…" at bounding box center [613, 175] width 304 height 23
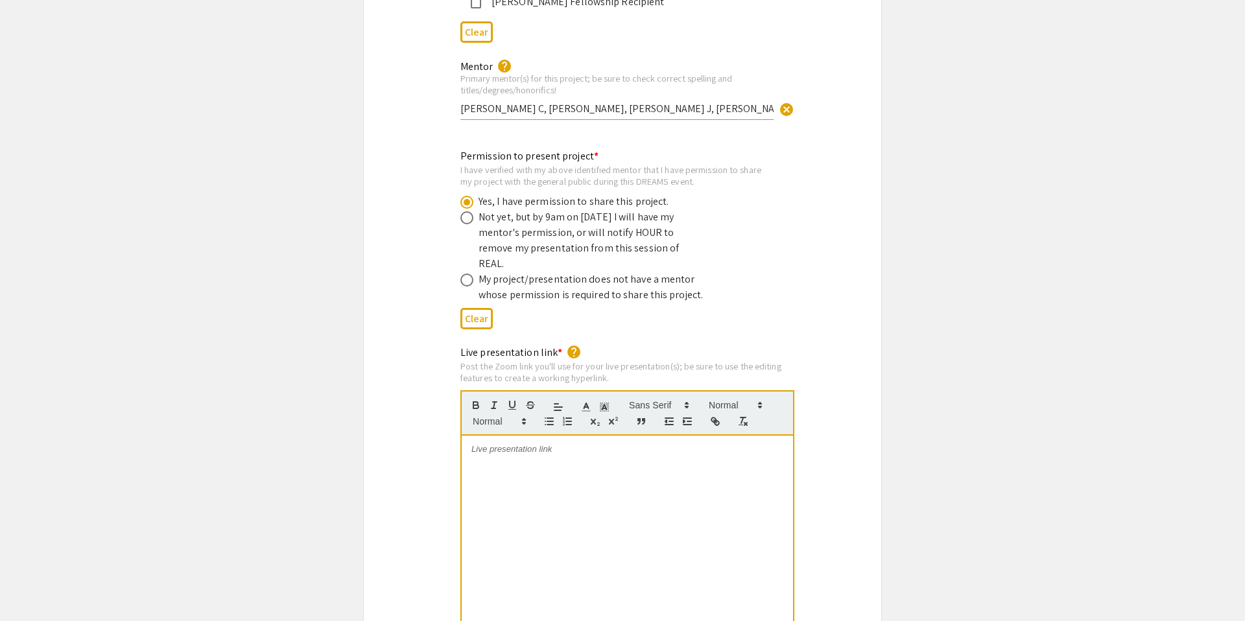
click at [511, 466] on div at bounding box center [627, 533] width 331 height 195
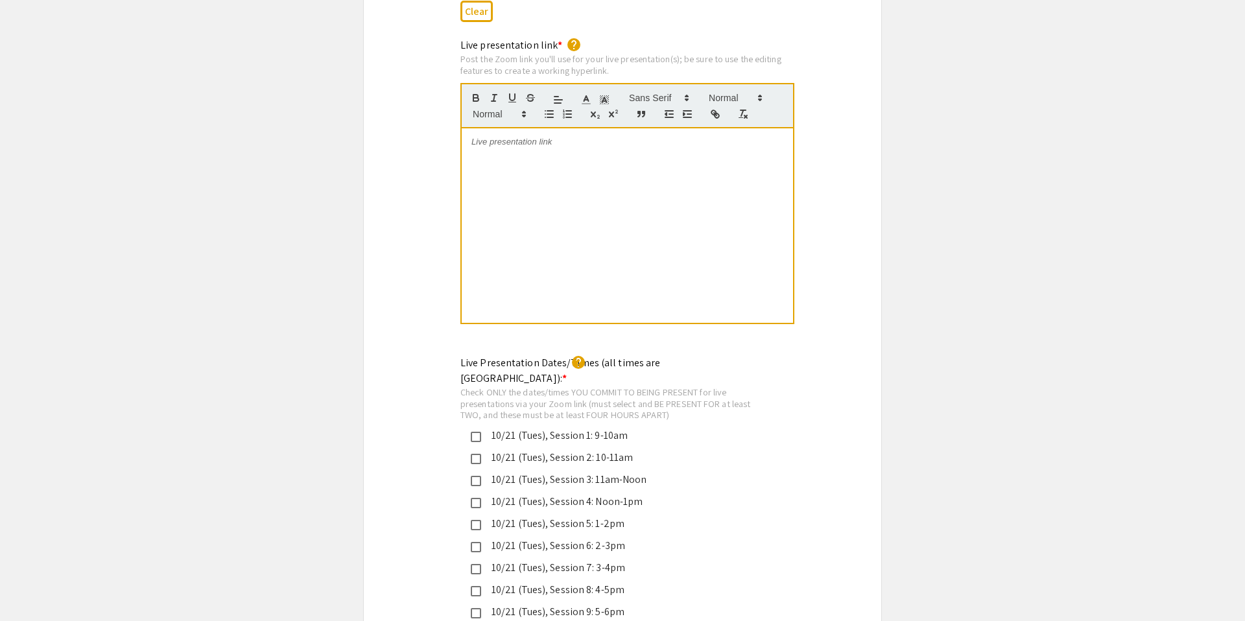
scroll to position [2617, 0]
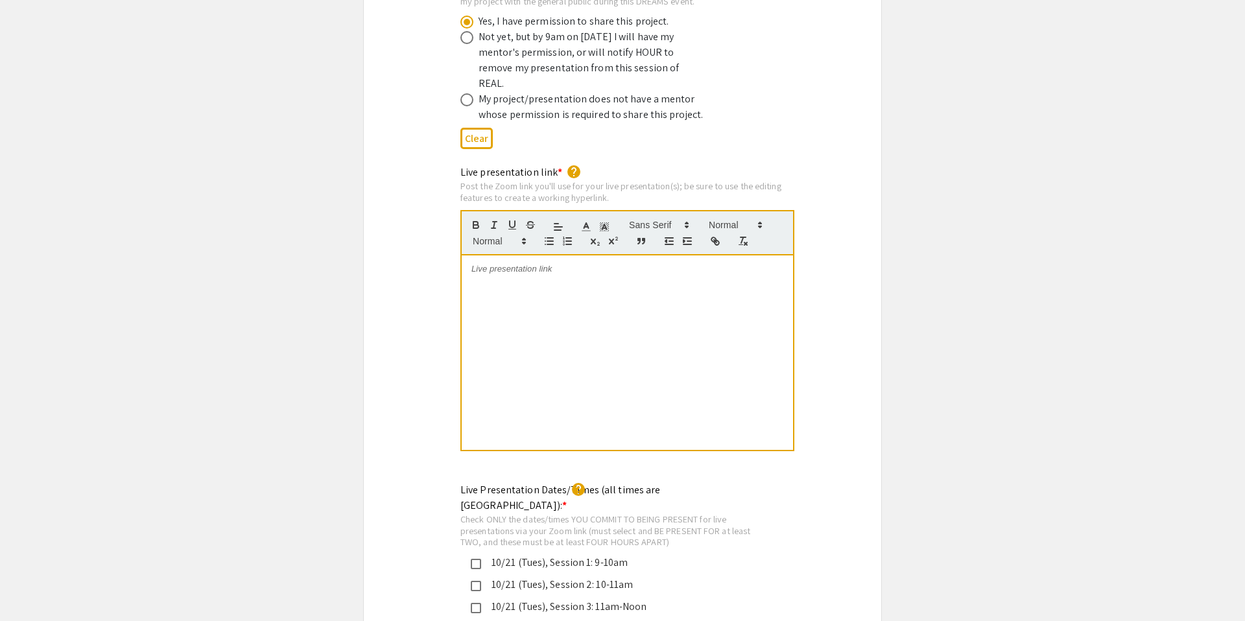
click at [534, 378] on div at bounding box center [627, 353] width 331 height 195
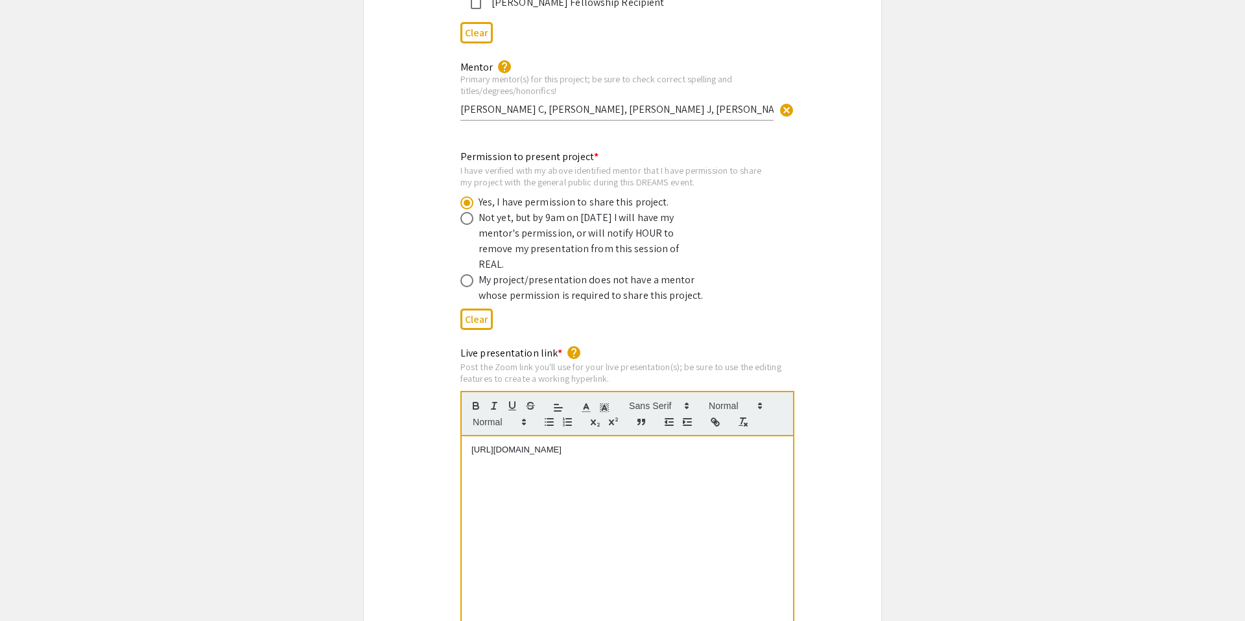
click at [426, 393] on div "Live presentation link * help Post the Zoom link you'll use for your live prese…" at bounding box center [623, 498] width 518 height 305
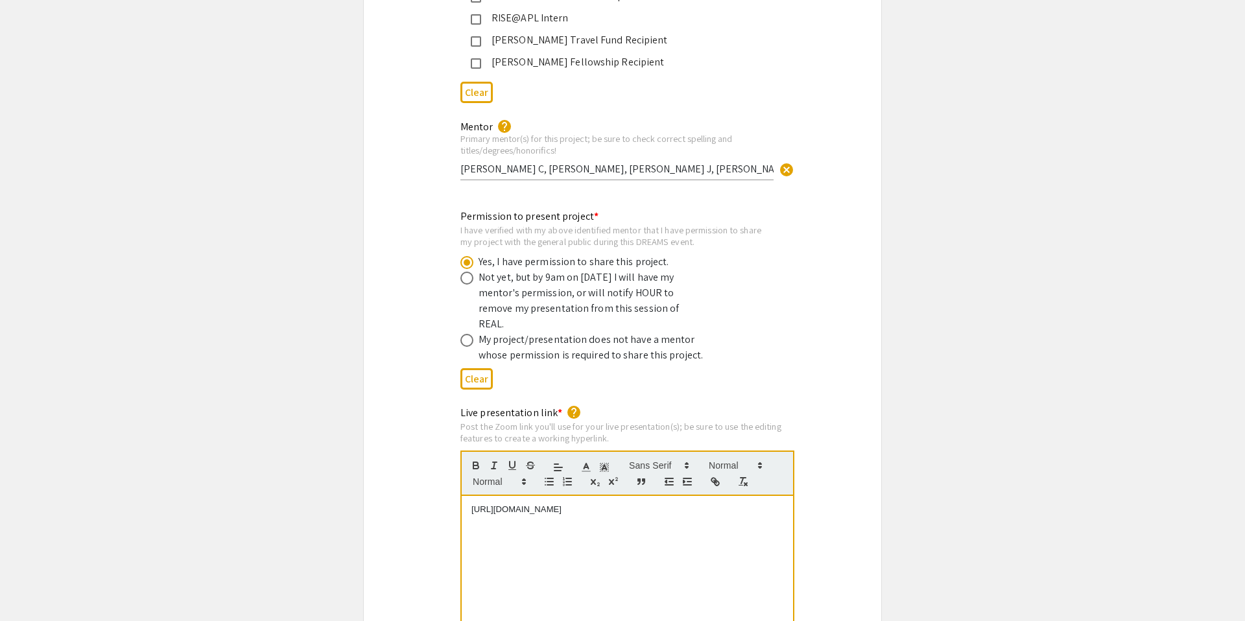
scroll to position [2308, 0]
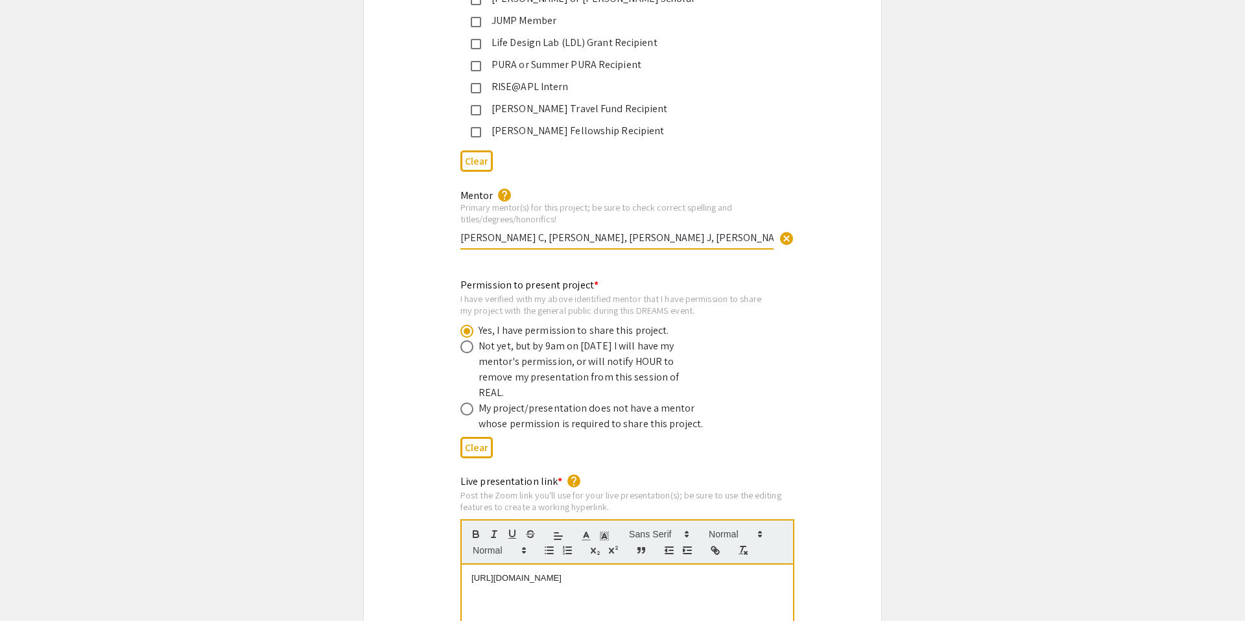
click at [595, 231] on input "Shantz C, Kush M, Miller J, Baschat AA, Rosner M" at bounding box center [617, 238] width 313 height 14
drag, startPoint x: 625, startPoint y: 224, endPoint x: 504, endPoint y: 223, distance: 121.3
click at [504, 231] on input "Shantz C, Kush M, Miller J, Baschat AA, Rosner M" at bounding box center [617, 238] width 313 height 14
drag, startPoint x: 499, startPoint y: 224, endPoint x: 447, endPoint y: 224, distance: 52.5
click at [447, 224] on div "Mentor help Primary mentor(s) for this project; be sure to check correct spelli…" at bounding box center [623, 225] width 518 height 77
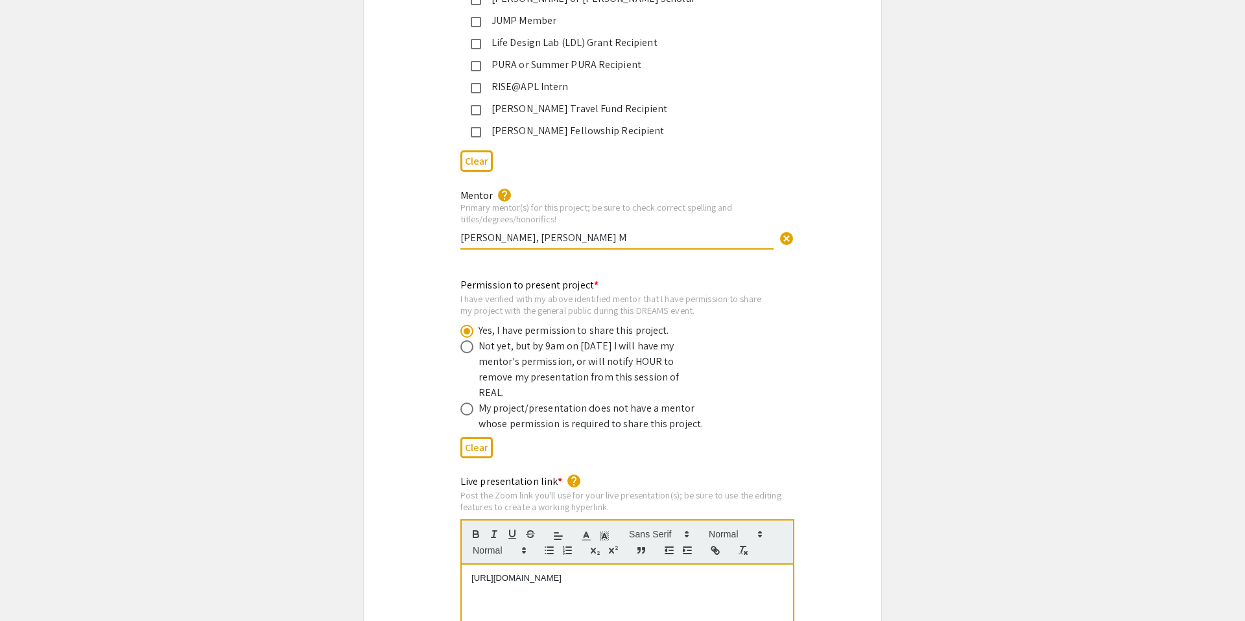
click at [585, 231] on input "Shantz C, Rosner M" at bounding box center [617, 238] width 313 height 14
click at [444, 280] on div "Permission to present project * I have verified with my above identified mentor…" at bounding box center [623, 371] width 518 height 186
drag, startPoint x: 674, startPoint y: 221, endPoint x: 626, endPoint y: 222, distance: 48.0
click at [626, 231] on input "Shantz C, Kush M, Miller J, Baschat AA, Rosner M" at bounding box center [617, 238] width 313 height 14
click at [682, 231] on input "Shantz C, Kush M, Miller J, Baschat AA, Rosner M" at bounding box center [617, 238] width 313 height 14
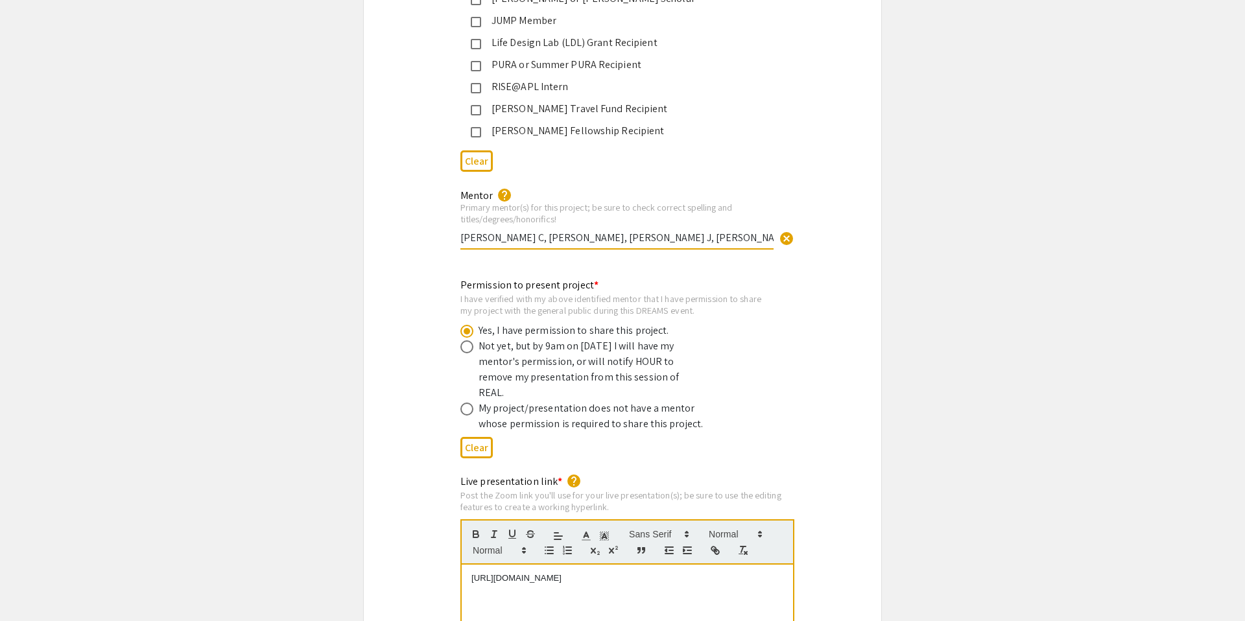
drag, startPoint x: 679, startPoint y: 222, endPoint x: 627, endPoint y: 222, distance: 51.9
click at [627, 231] on input "Shantz C, Kush M, Miller J, Baschat AA, Rosner M" at bounding box center [617, 238] width 313 height 14
click at [461, 231] on input "Shantz C, Kush M, Miller J, Baschat AA" at bounding box center [617, 238] width 313 height 14
paste input "Rosner M"
type input "Rosner M, Shantz C, Kush M, Miller J, Baschat AA"
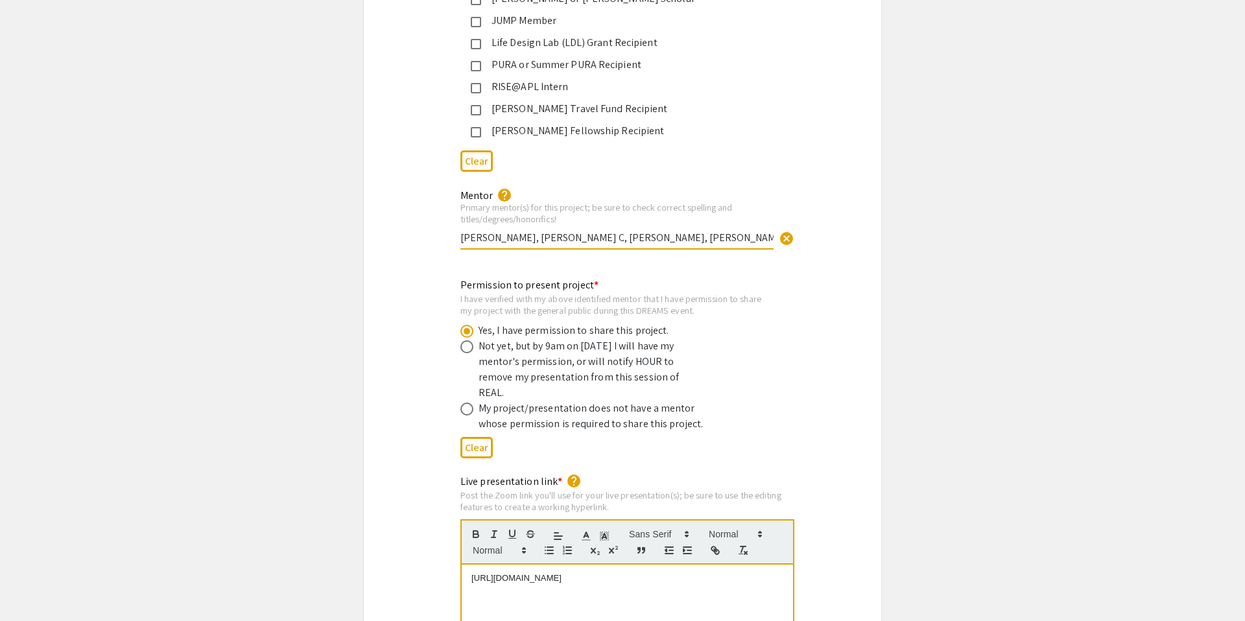
click at [404, 267] on div "Permission to present project * I have verified with my above identified mentor…" at bounding box center [623, 366] width 518 height 199
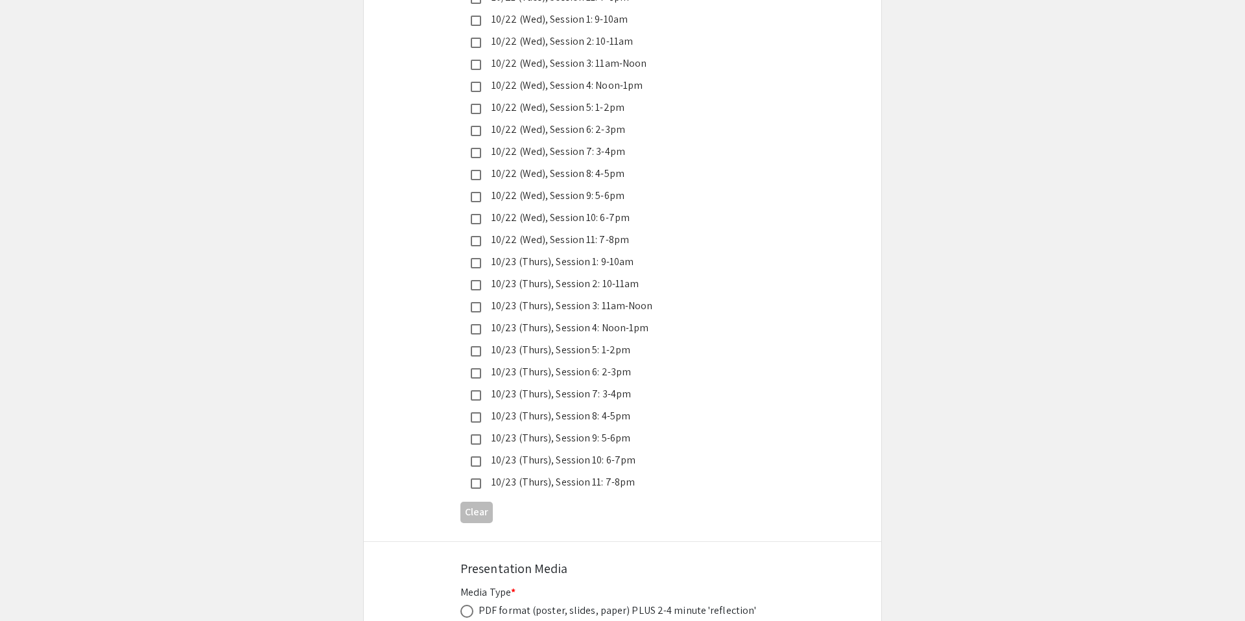
scroll to position [3576, 0]
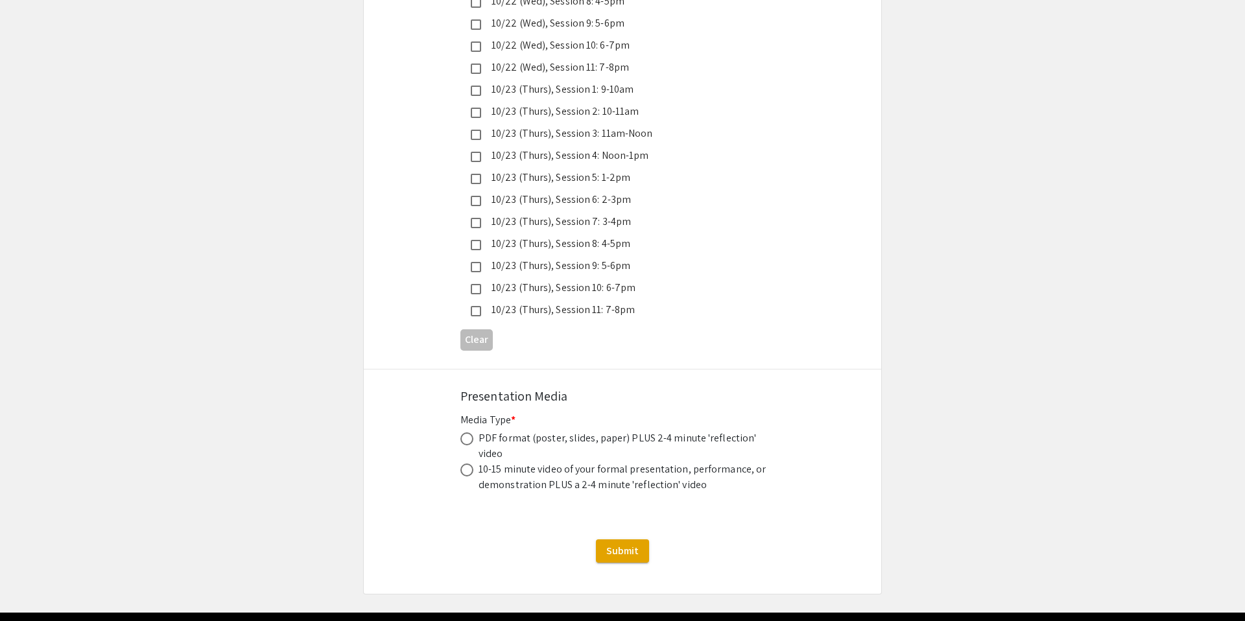
click at [506, 431] on div "PDF format (poster, slides, paper) PLUS 2-4 minute 'reflection' video" at bounding box center [625, 446] width 292 height 31
click at [479, 431] on div "PDF format (poster, slides, paper) PLUS 2-4 minute 'reflection' video" at bounding box center [625, 446] width 292 height 31
click at [468, 433] on span at bounding box center [467, 439] width 13 height 13
click at [468, 433] on input "radio" at bounding box center [467, 439] width 13 height 13
radio input "true"
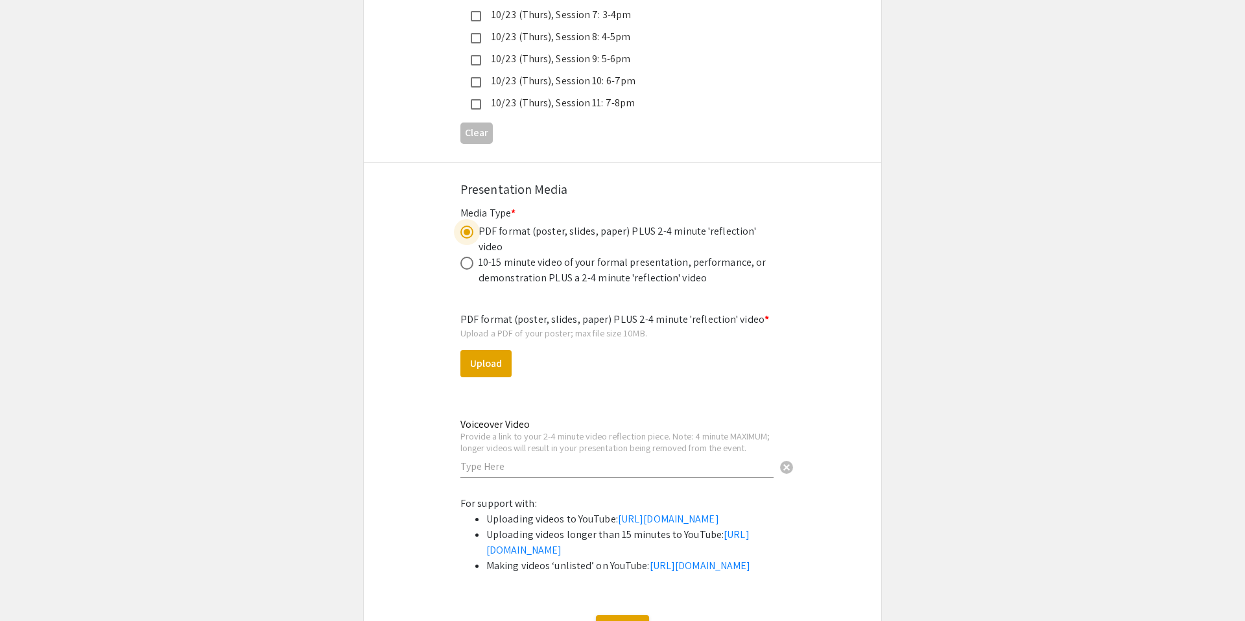
scroll to position [3847, 0]
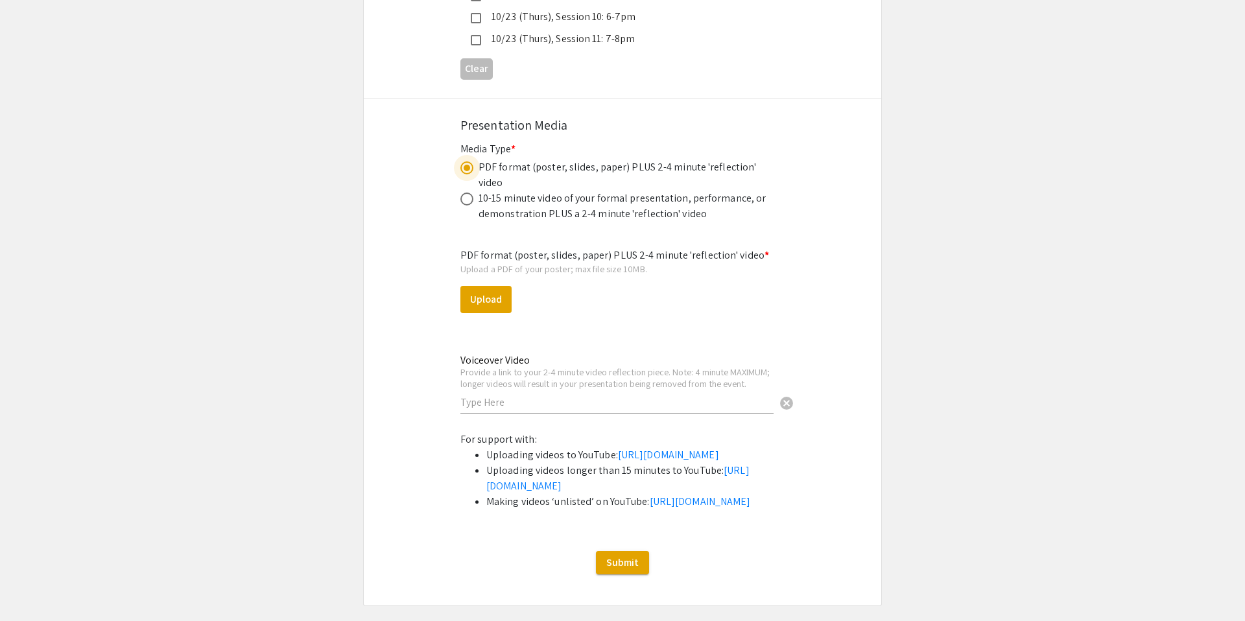
click at [502, 396] on input "text" at bounding box center [617, 403] width 313 height 14
paste input "https://youtu.be/S58jWIHa5Kc"
type input "https://youtu.be/S58jWIHa5Kc"
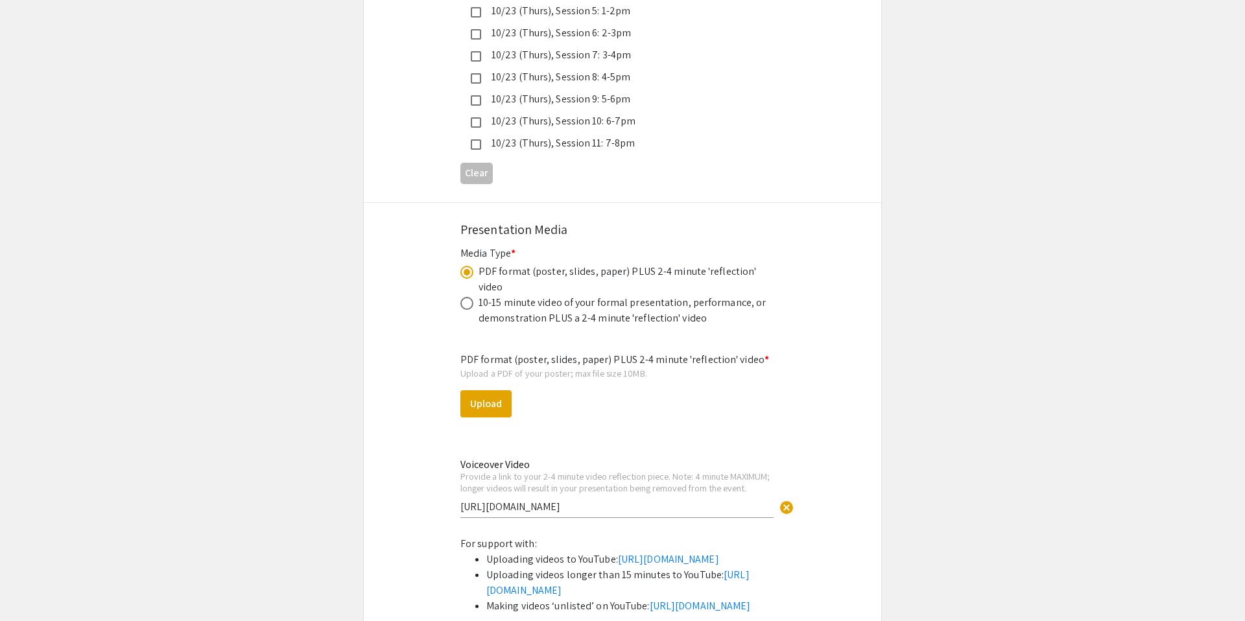
scroll to position [3740, 0]
click at [499, 393] on button "Upload" at bounding box center [486, 406] width 51 height 27
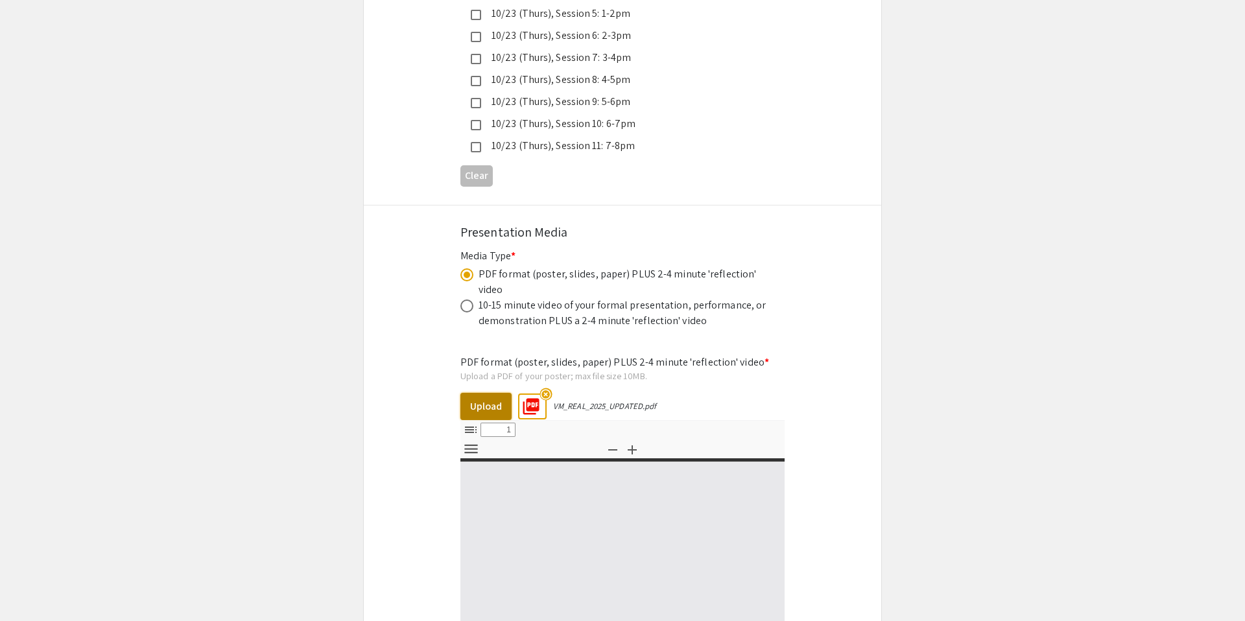
select select "custom"
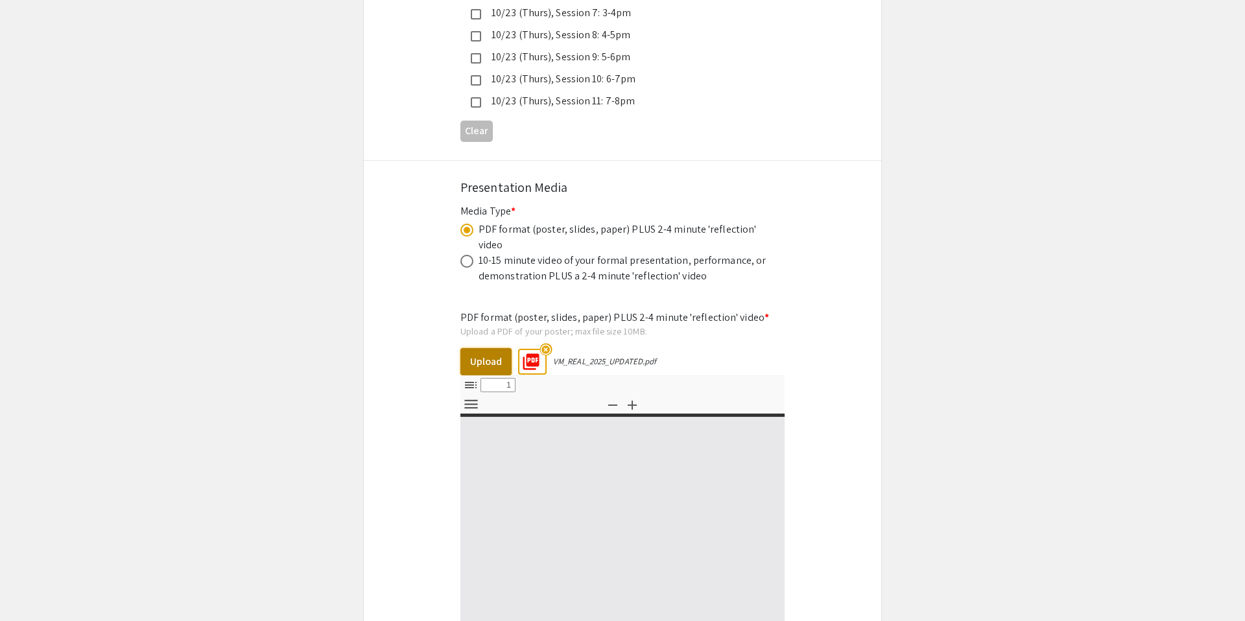
type input "0"
select select "custom"
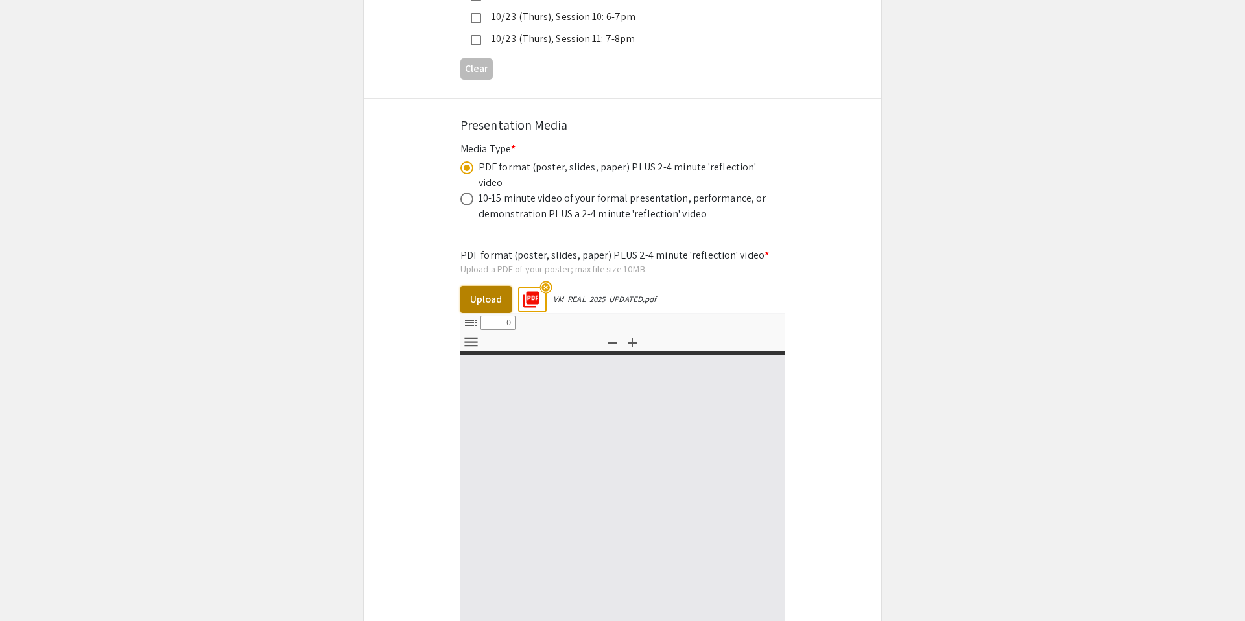
type input "1"
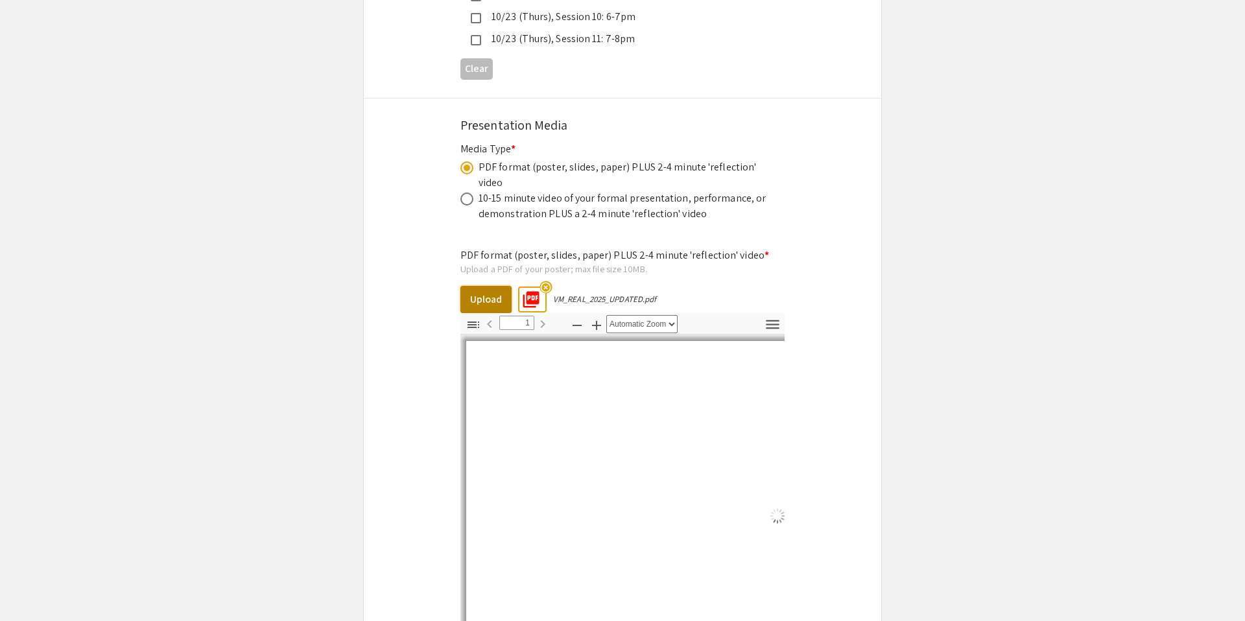
select select "auto"
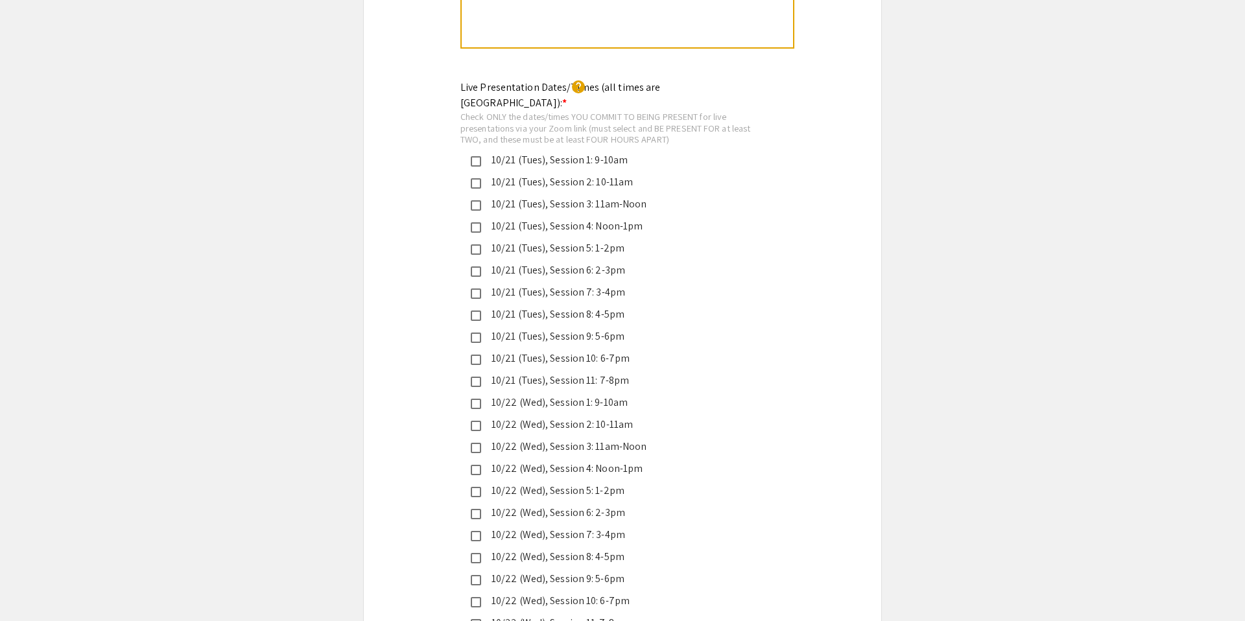
scroll to position [3014, 0]
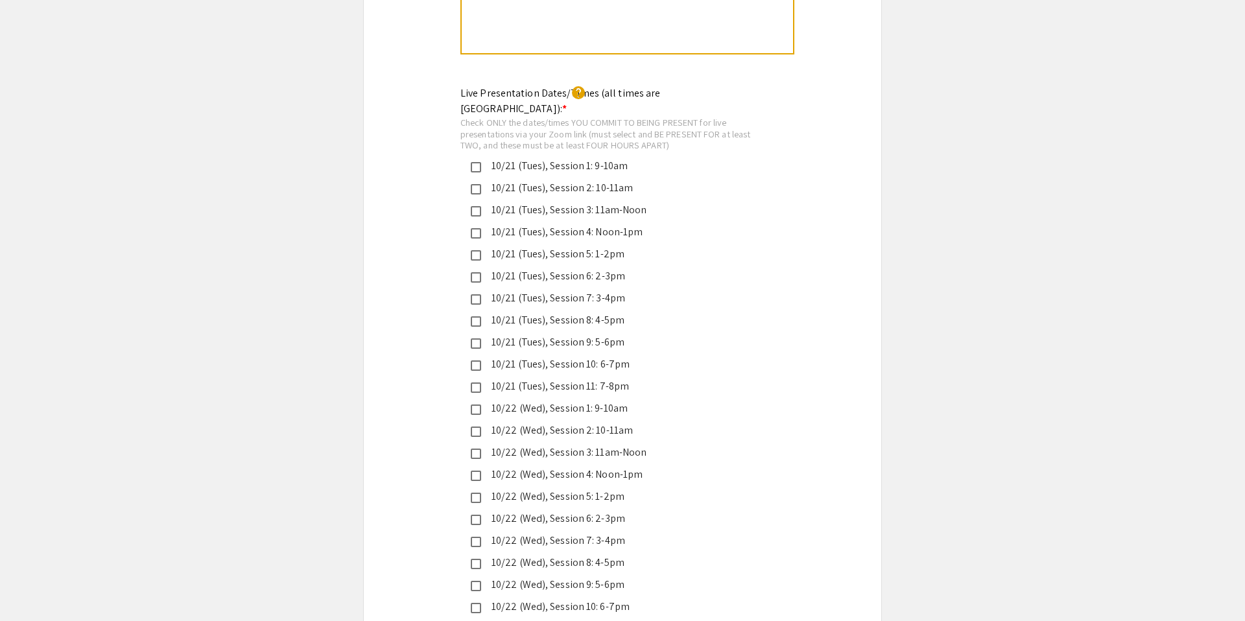
click at [522, 379] on div "10/21 (Tues), Session 11: 7-8pm" at bounding box center [617, 387] width 272 height 16
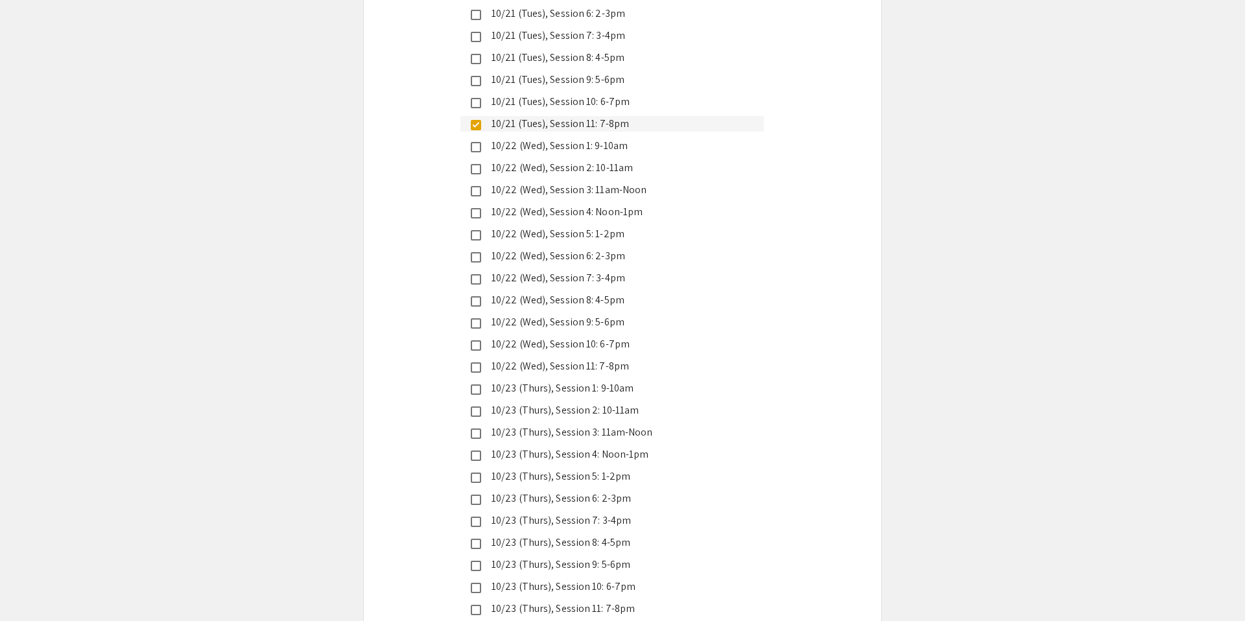
scroll to position [3281, 0]
click at [537, 597] on div "10/23 (Thurs), Session 11: 7-8pm" at bounding box center [617, 605] width 272 height 16
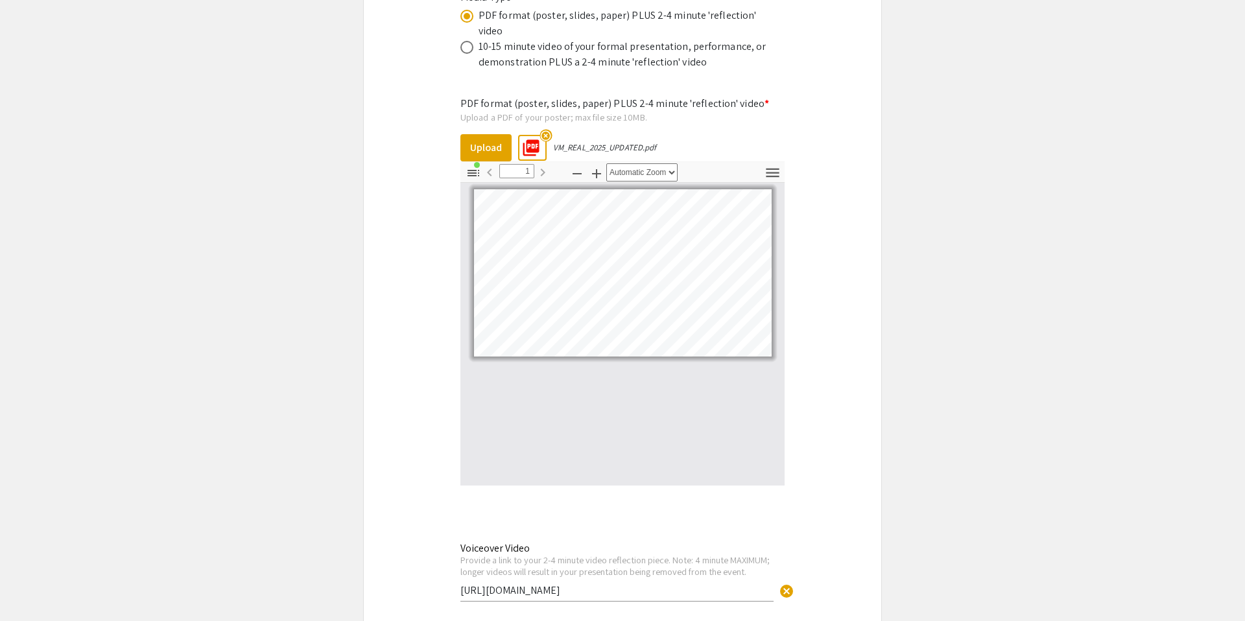
scroll to position [4277, 0]
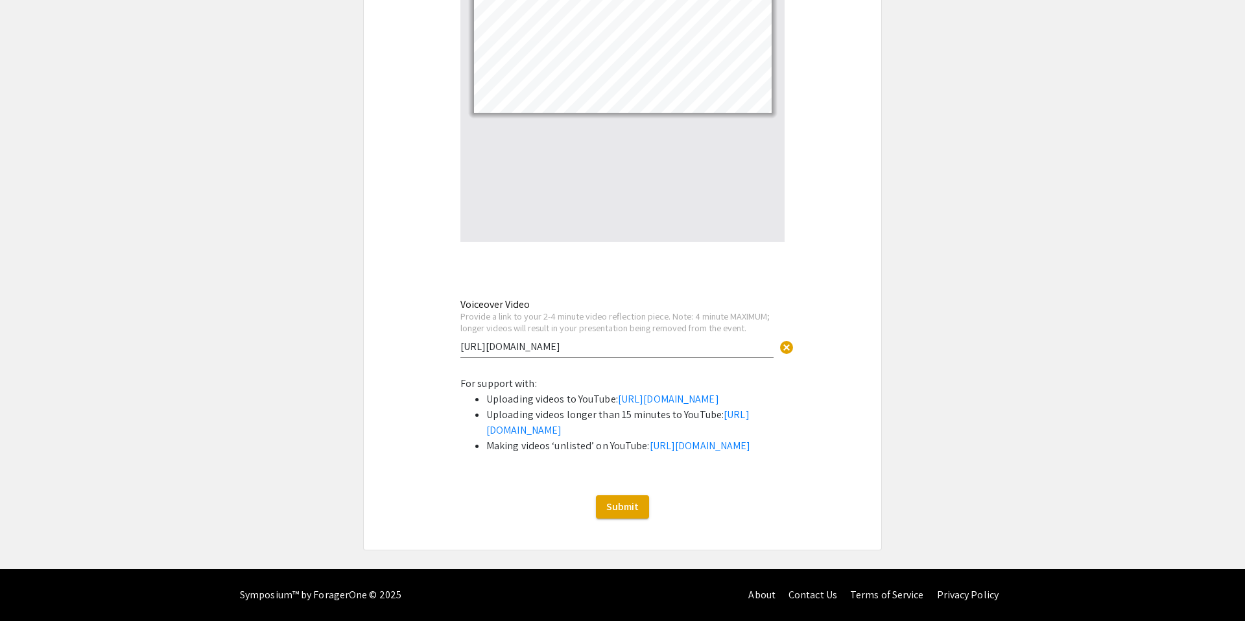
click at [553, 340] on input "https://youtu.be/S58jWIHa5Kc" at bounding box center [617, 347] width 313 height 14
click at [623, 509] on span "Submit" at bounding box center [623, 507] width 32 height 14
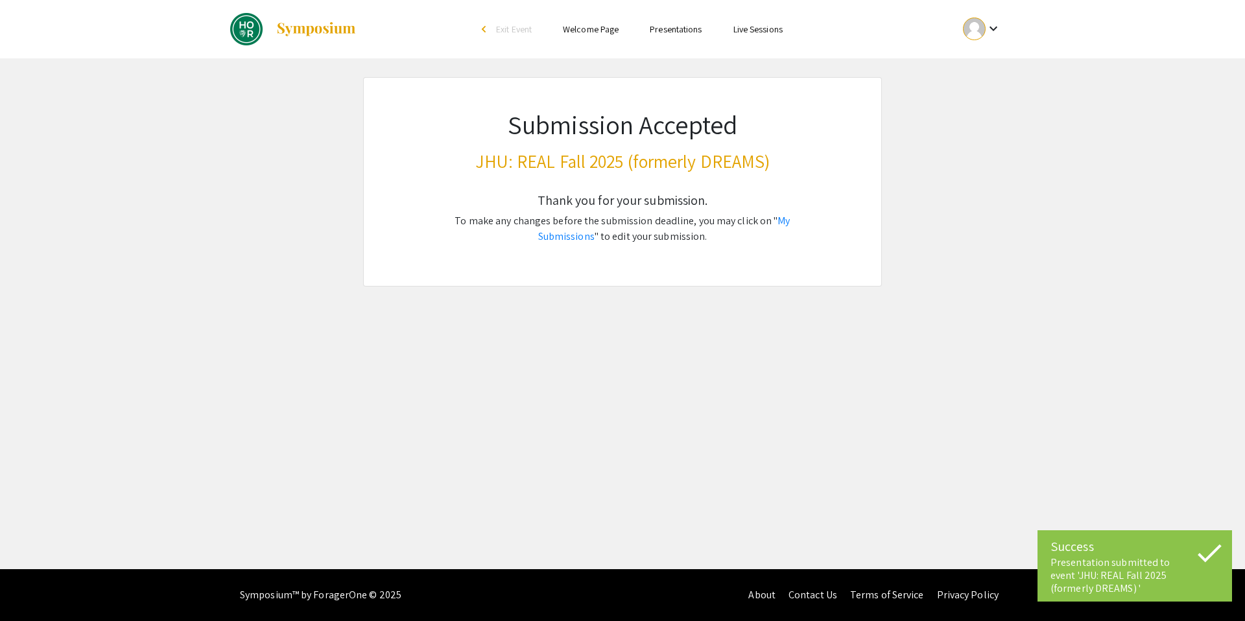
scroll to position [0, 0]
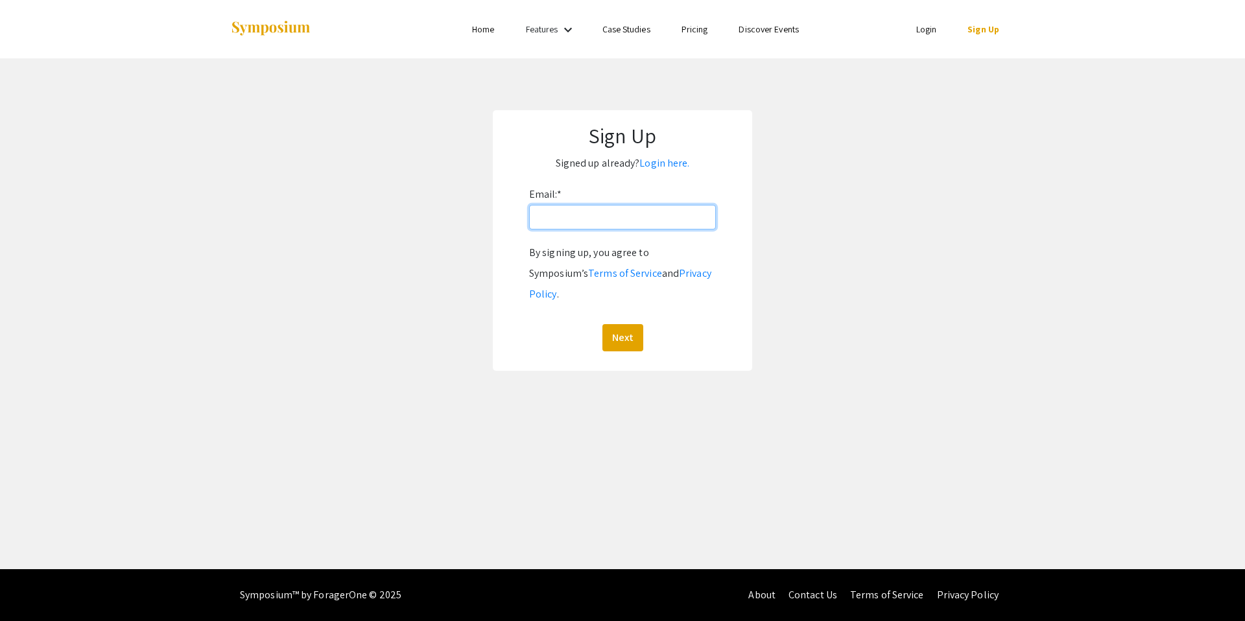
click at [598, 220] on input "Email: *" at bounding box center [622, 217] width 187 height 25
click at [603, 324] on button "Next" at bounding box center [623, 337] width 41 height 27
click at [623, 215] on input "Email: *" at bounding box center [622, 217] width 187 height 25
type input "[EMAIL_ADDRESS][DOMAIN_NAME]"
click at [603, 324] on button "Next" at bounding box center [623, 337] width 41 height 27
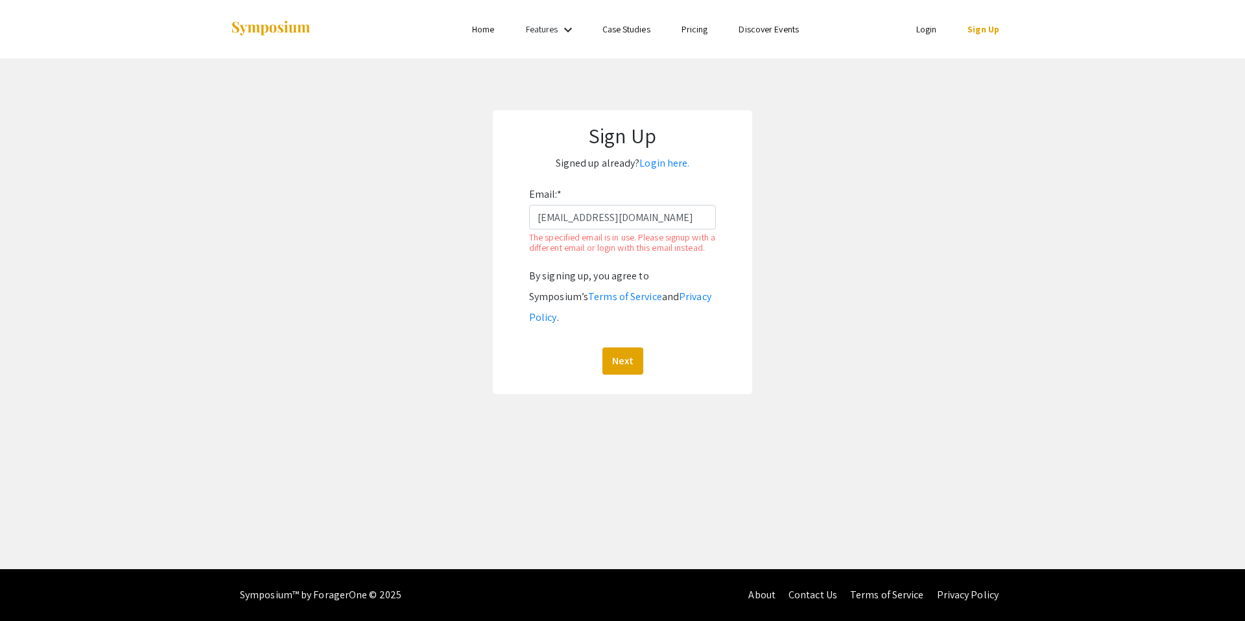
click at [515, 292] on form "Email: * kibrahi8@jhu.edu The specified email is in use. Please signup with a d…" at bounding box center [623, 279] width 234 height 191
